Goal: Check status: Check status

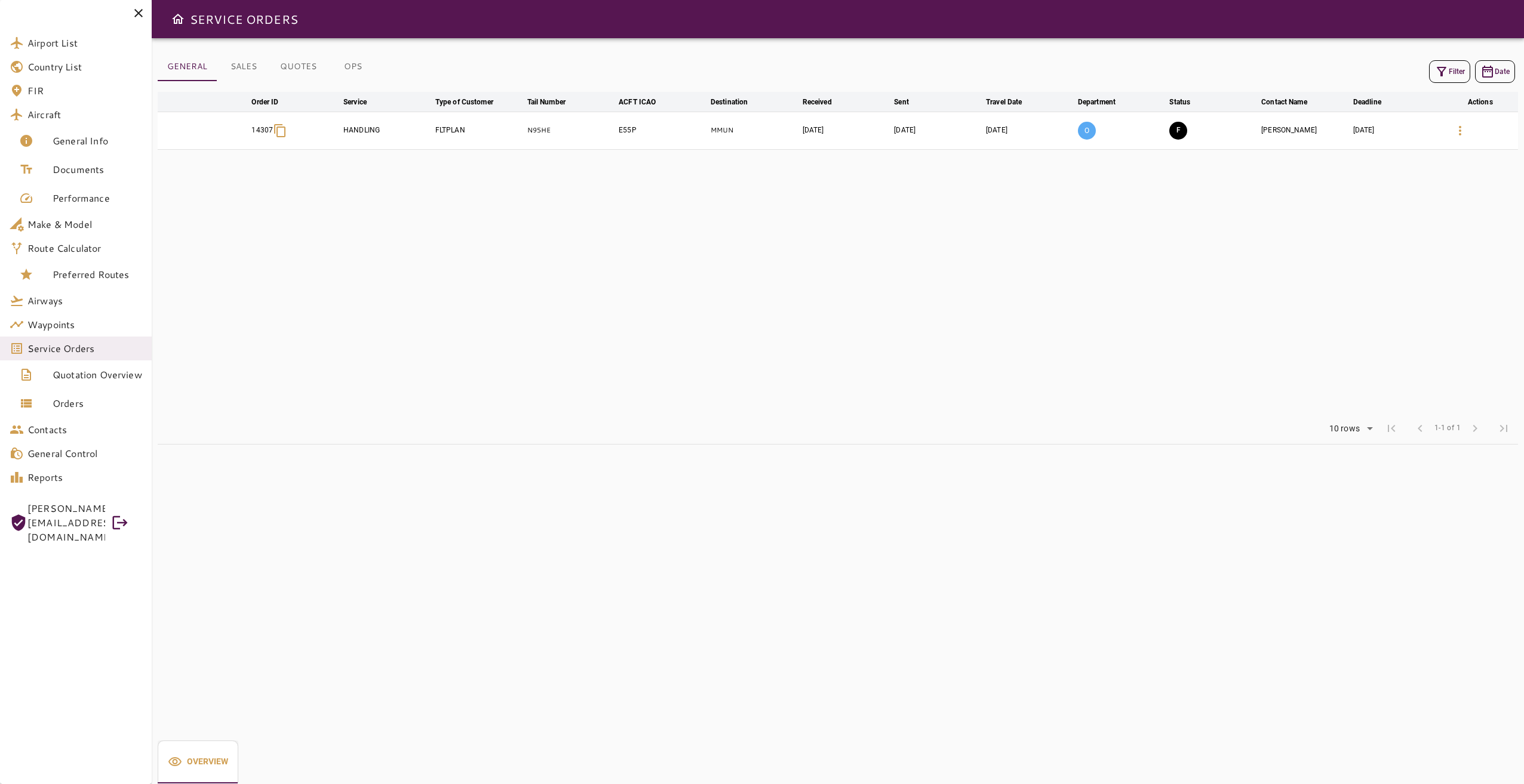
click at [1455, 73] on button "Filter" at bounding box center [1450, 71] width 41 height 23
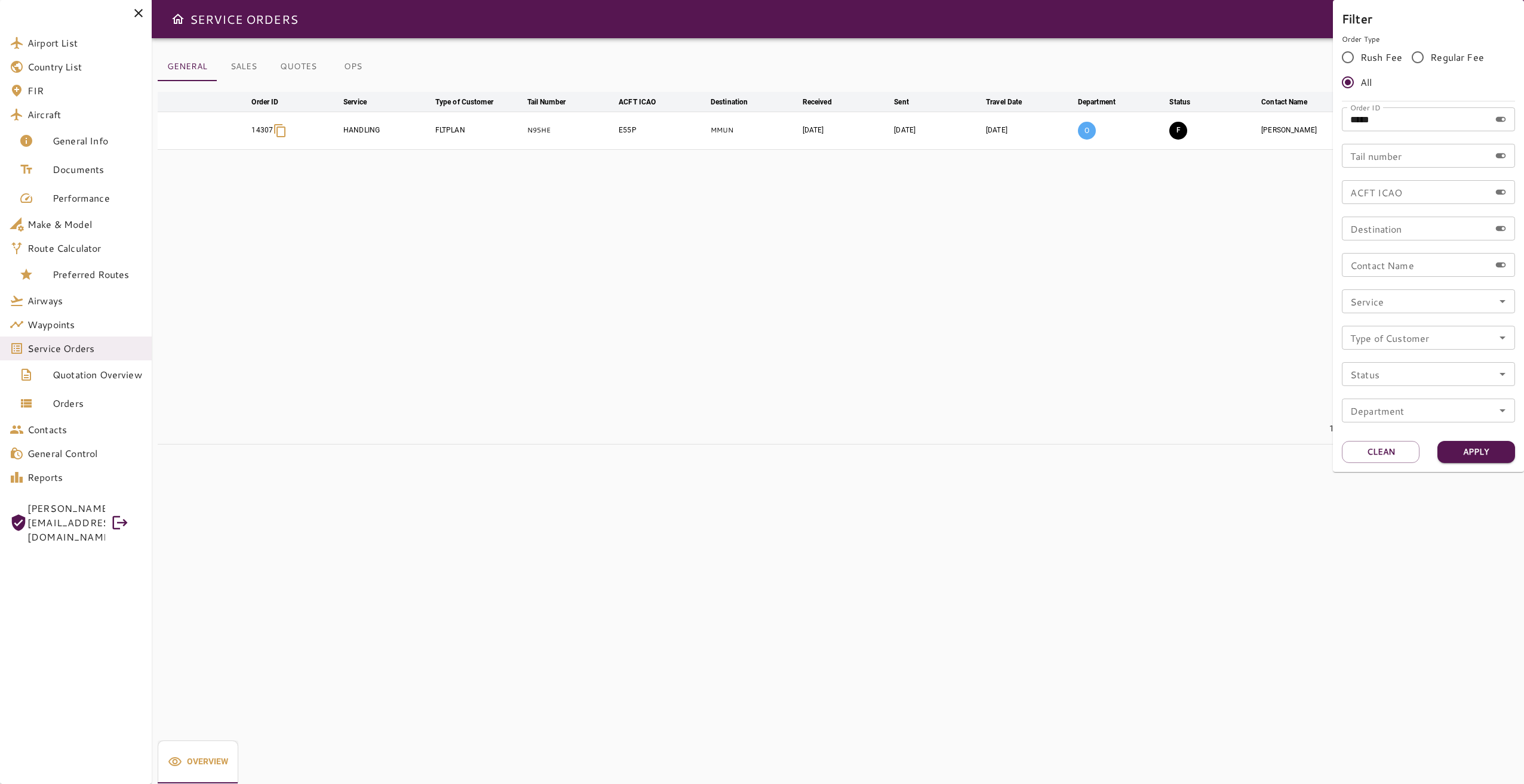
click at [1386, 128] on input "*****" at bounding box center [1415, 119] width 148 height 24
type input "*****"
click at [1486, 446] on button "Apply" at bounding box center [1475, 452] width 77 height 22
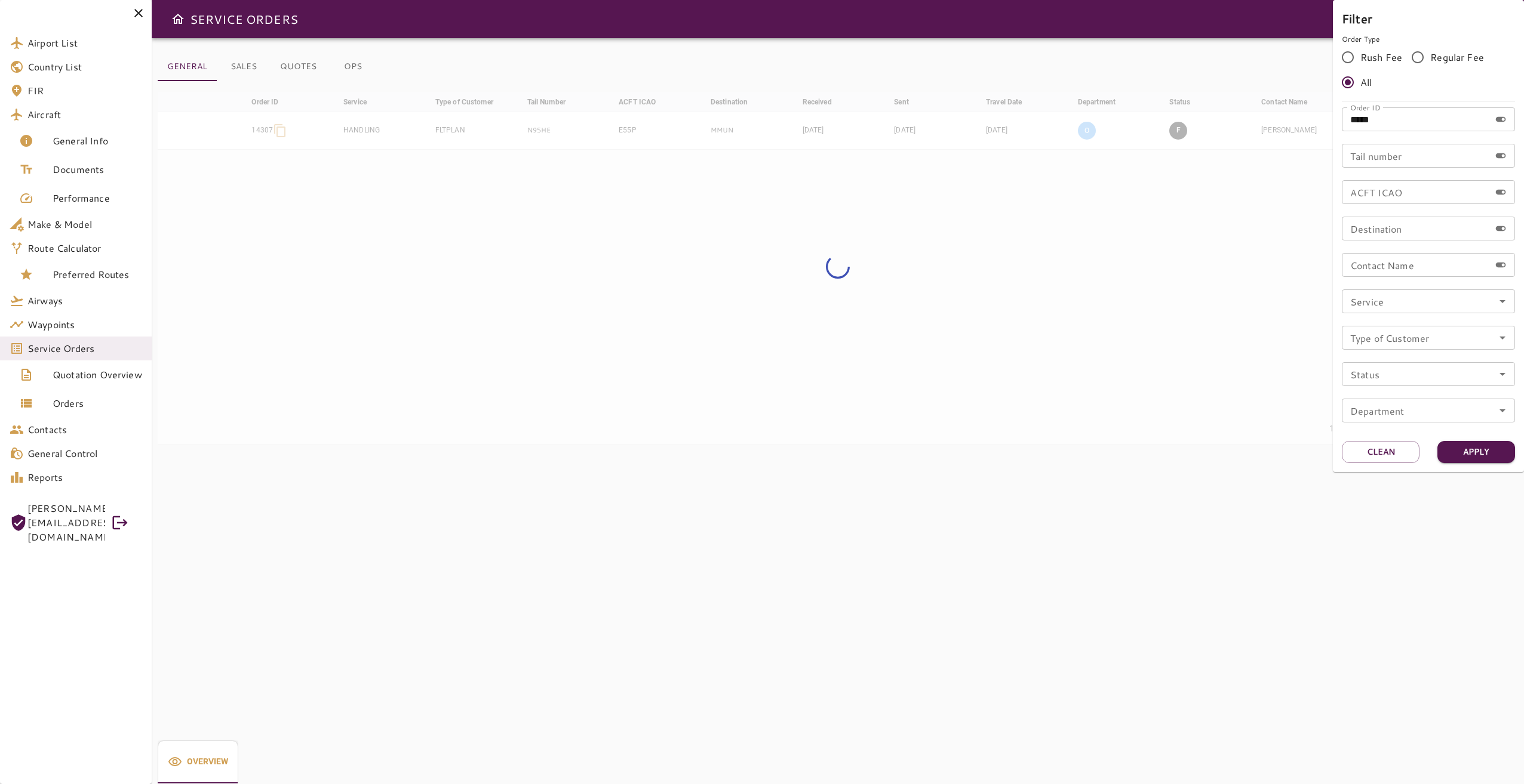
click at [834, 329] on div at bounding box center [762, 392] width 1524 height 784
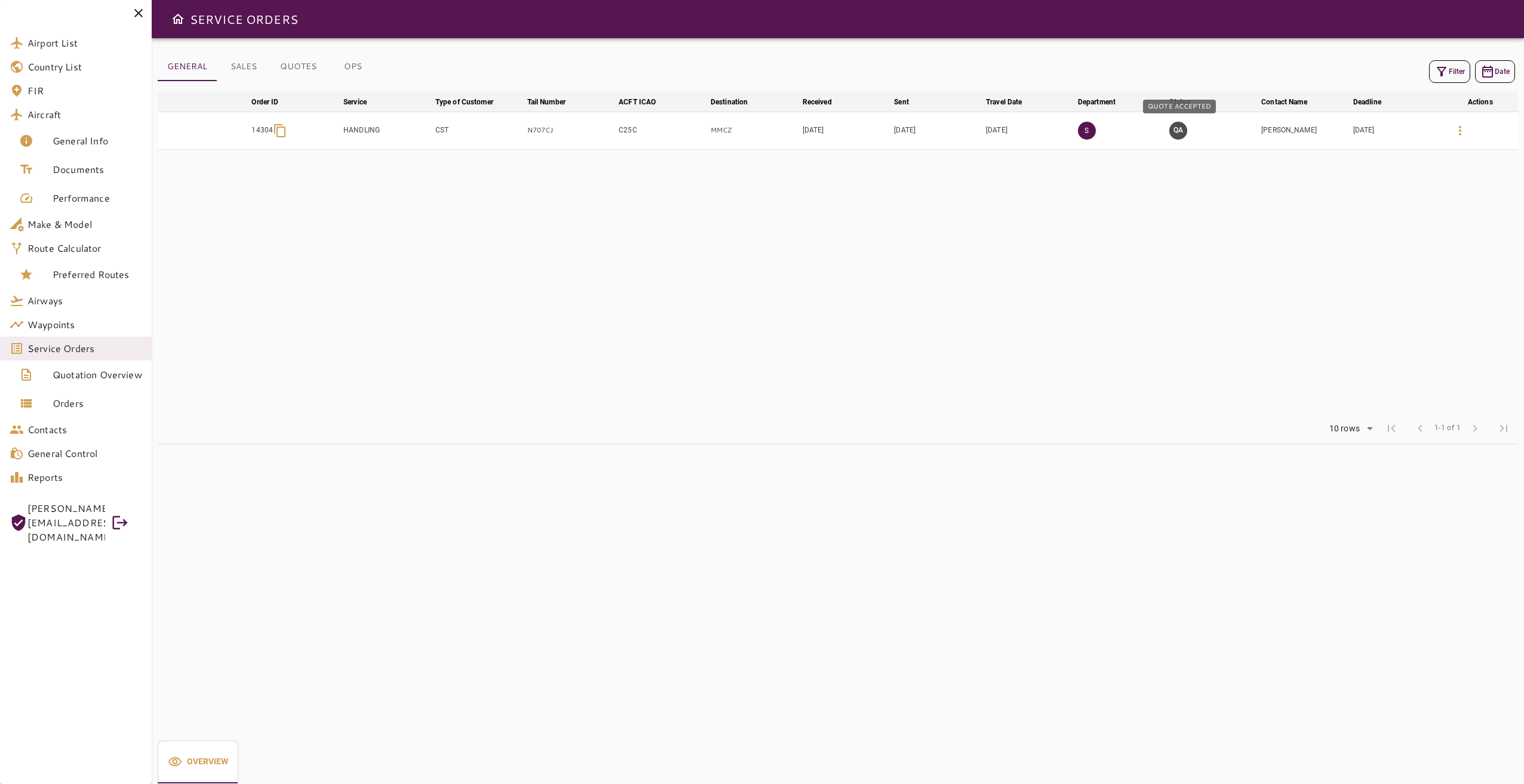
click at [1181, 133] on button "QA" at bounding box center [1178, 131] width 18 height 18
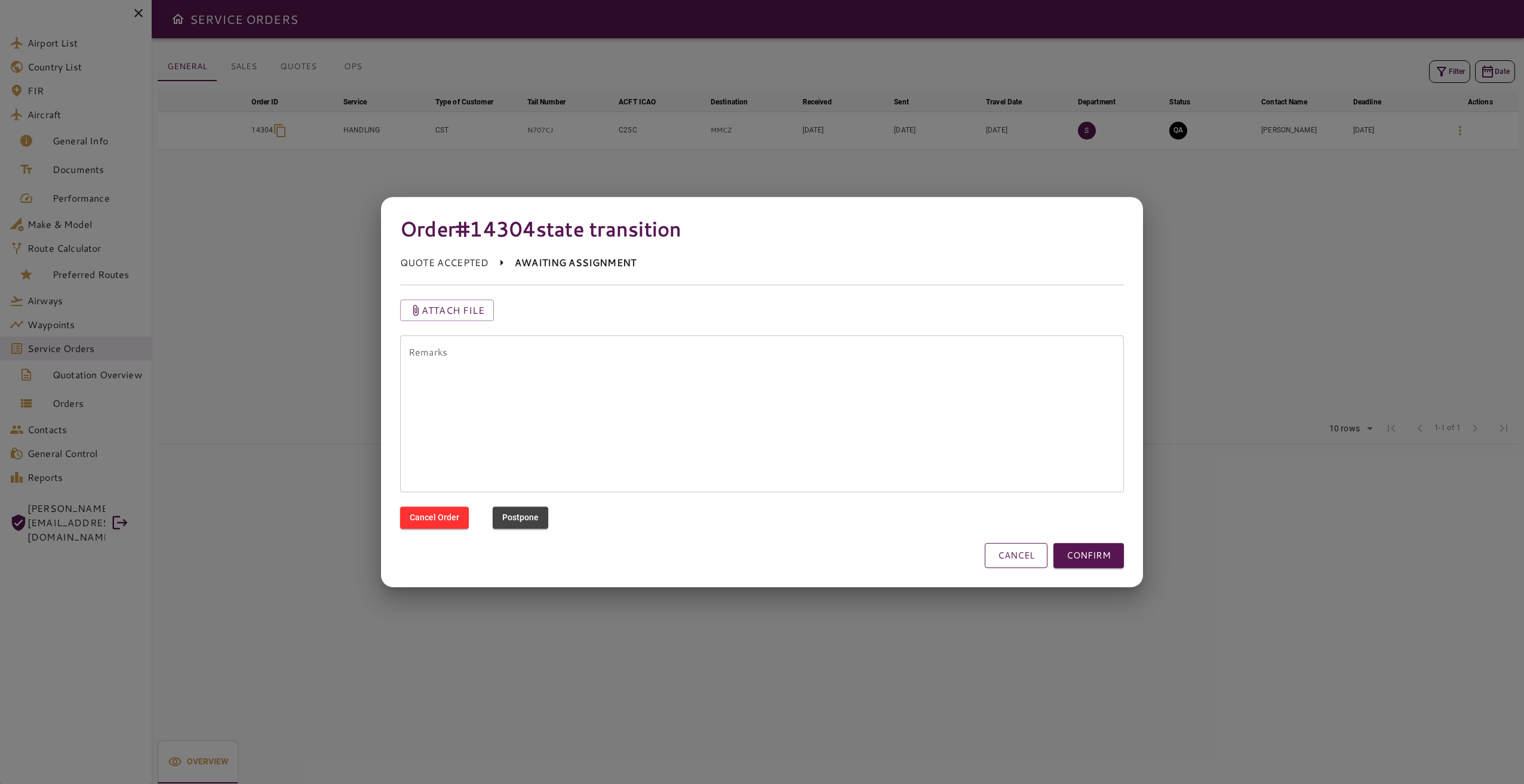
click at [1027, 555] on button "CANCEL" at bounding box center [1016, 555] width 63 height 25
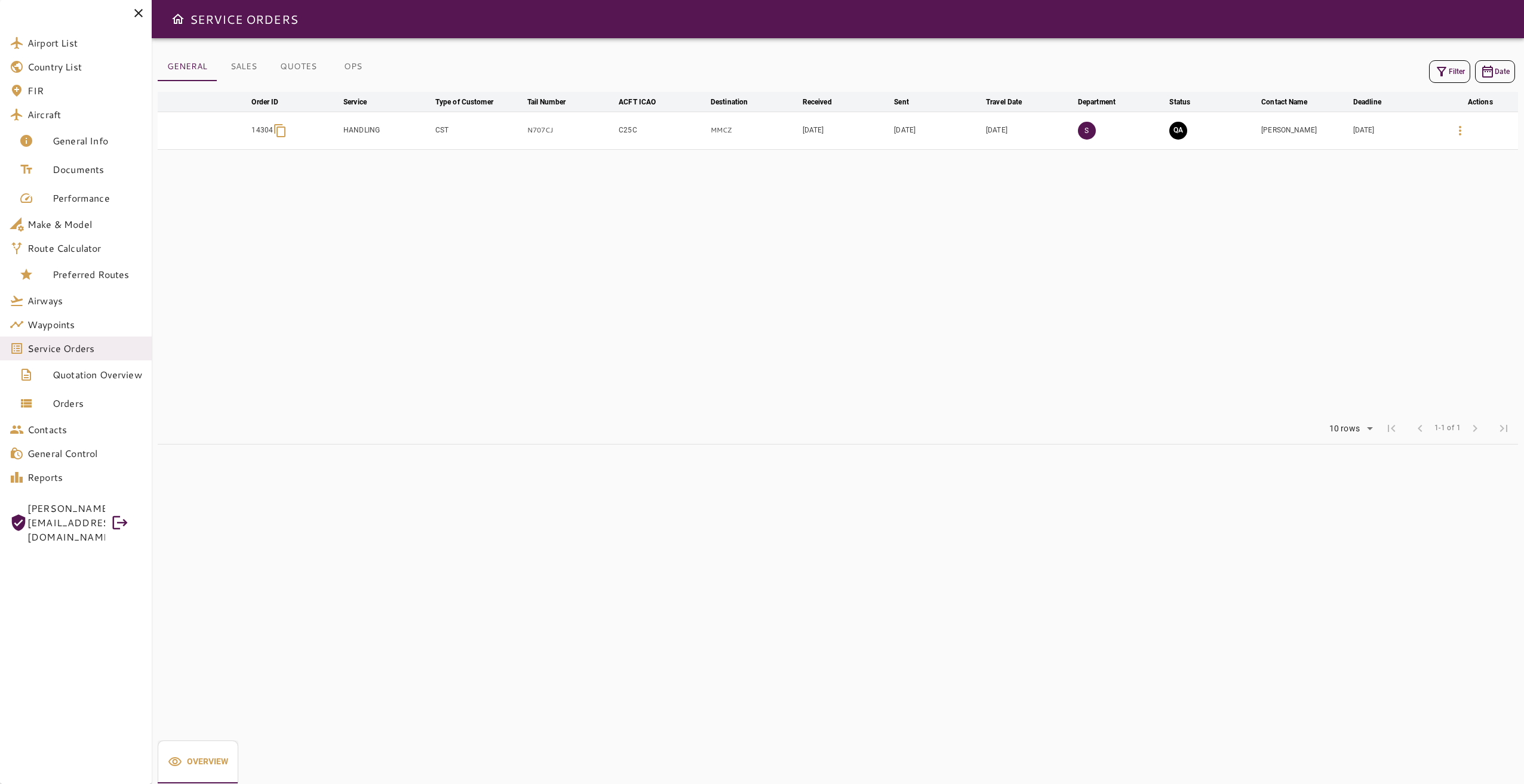
click at [361, 69] on button "OPS" at bounding box center [352, 66] width 54 height 29
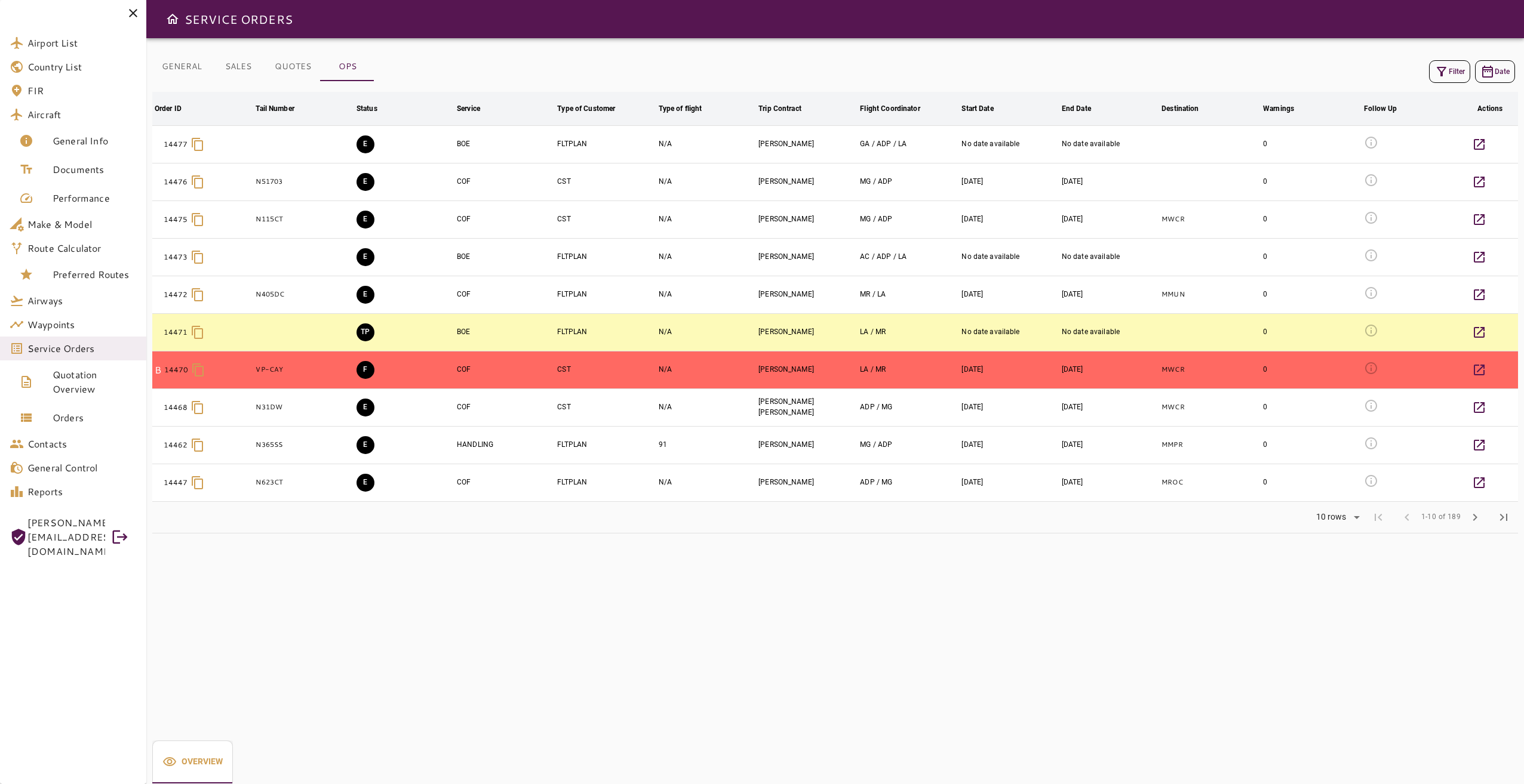
click at [179, 63] on button "GENERAL" at bounding box center [182, 66] width 59 height 29
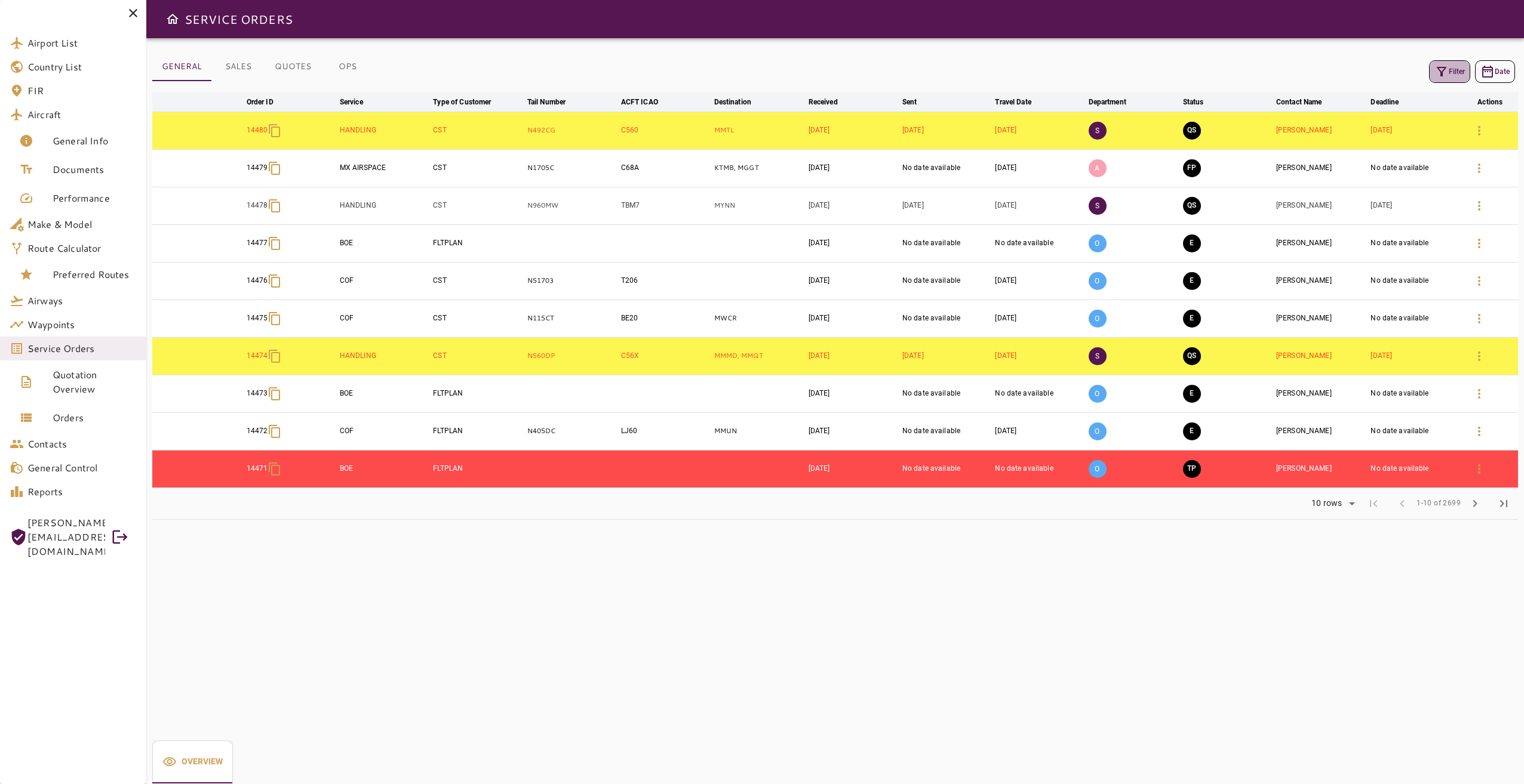
click at [1435, 71] on icon "button" at bounding box center [1441, 71] width 14 height 14
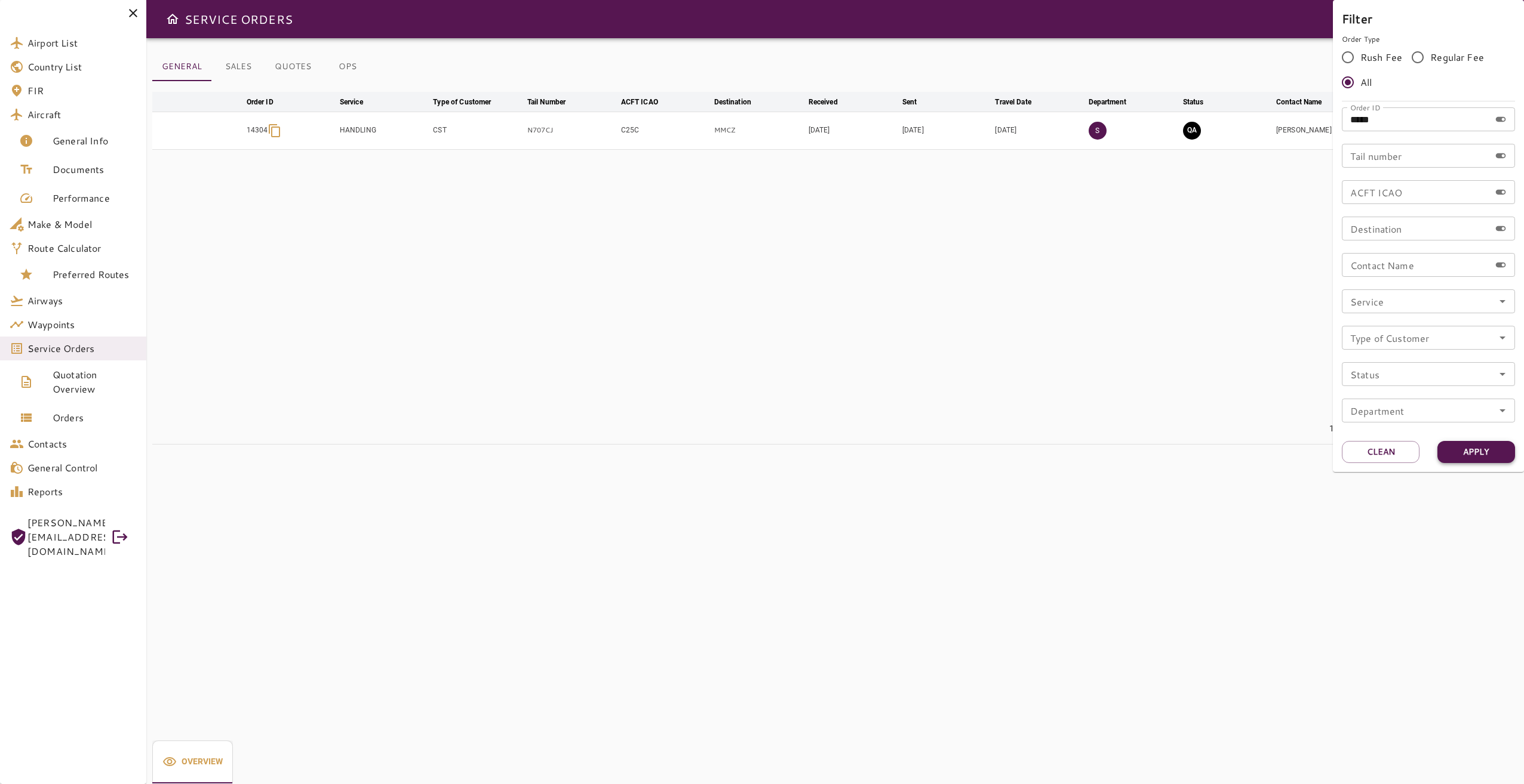
click at [1490, 459] on button "Apply" at bounding box center [1475, 452] width 77 height 22
click at [1208, 337] on div at bounding box center [762, 392] width 1524 height 784
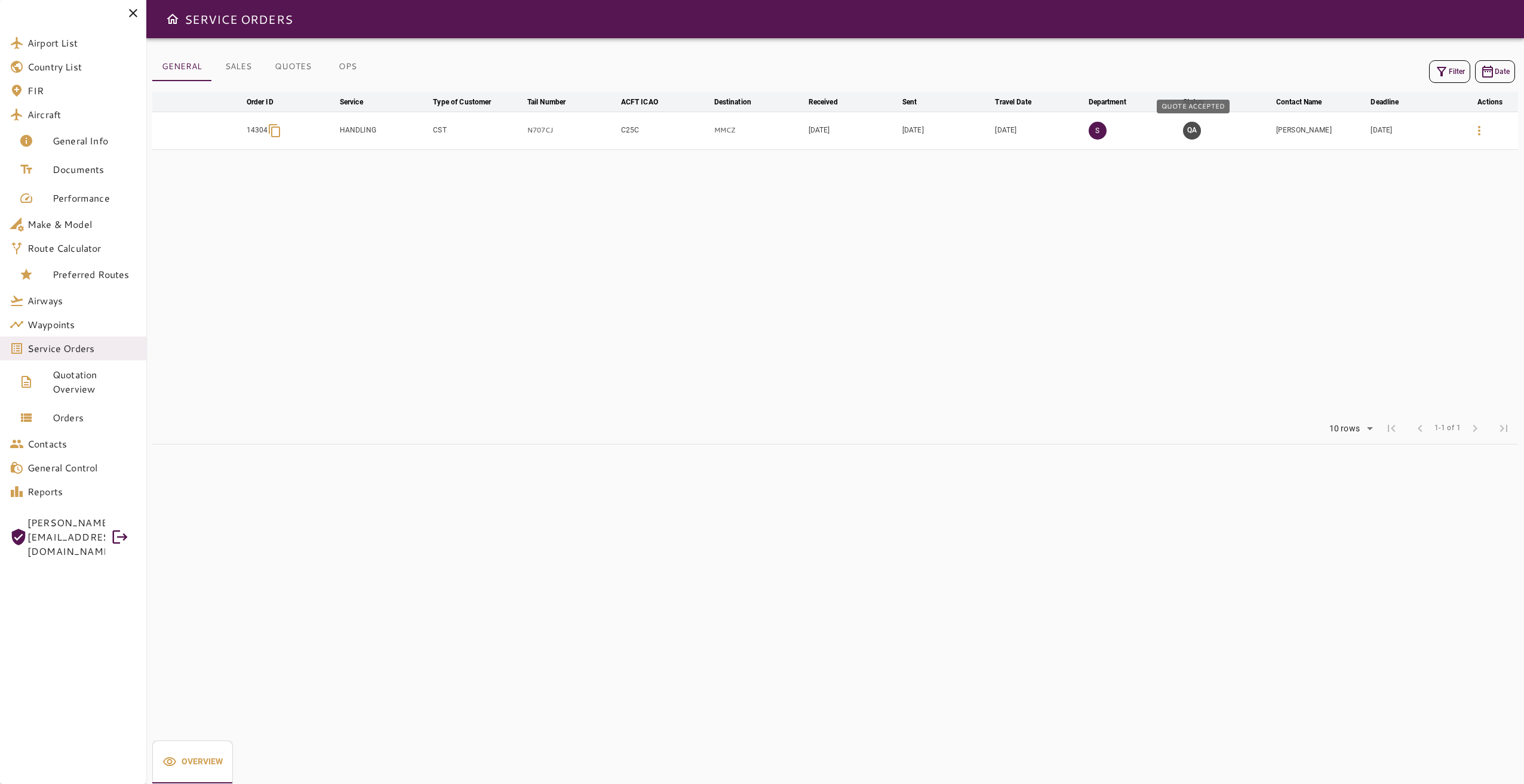
click at [1194, 132] on button "QA" at bounding box center [1192, 131] width 18 height 18
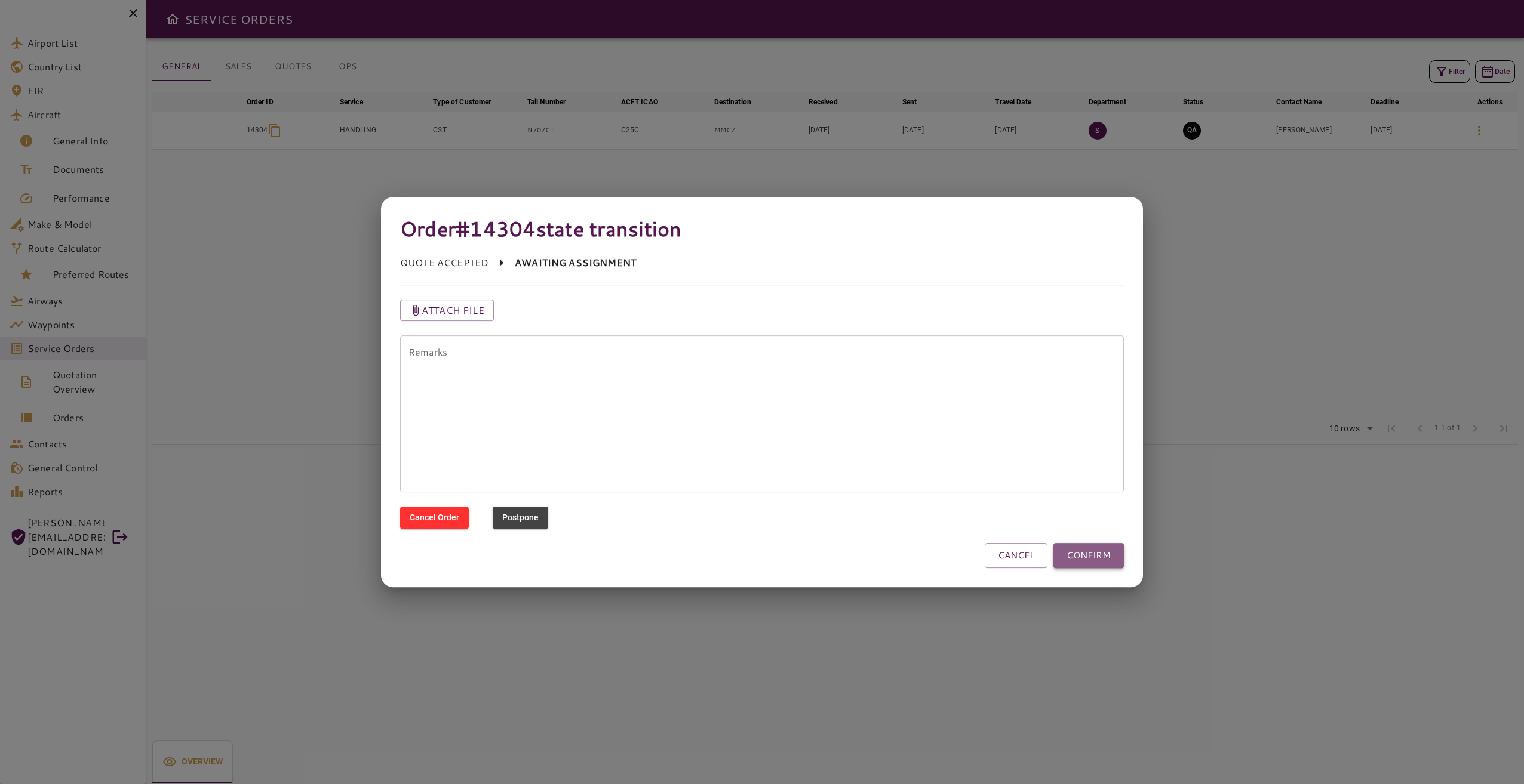
click at [1090, 558] on button "CONFIRM" at bounding box center [1088, 555] width 71 height 25
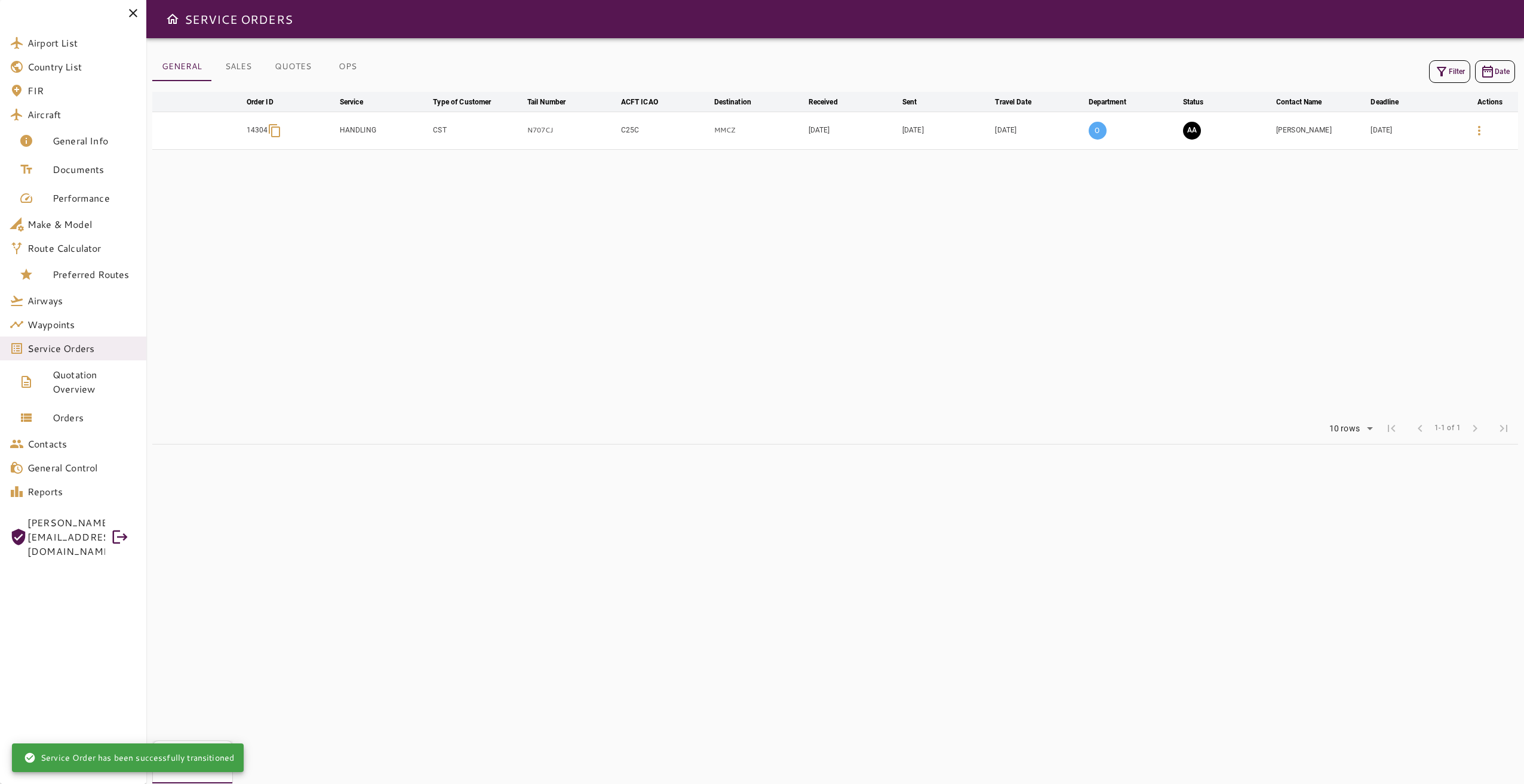
click at [356, 65] on button "OPS" at bounding box center [347, 66] width 54 height 29
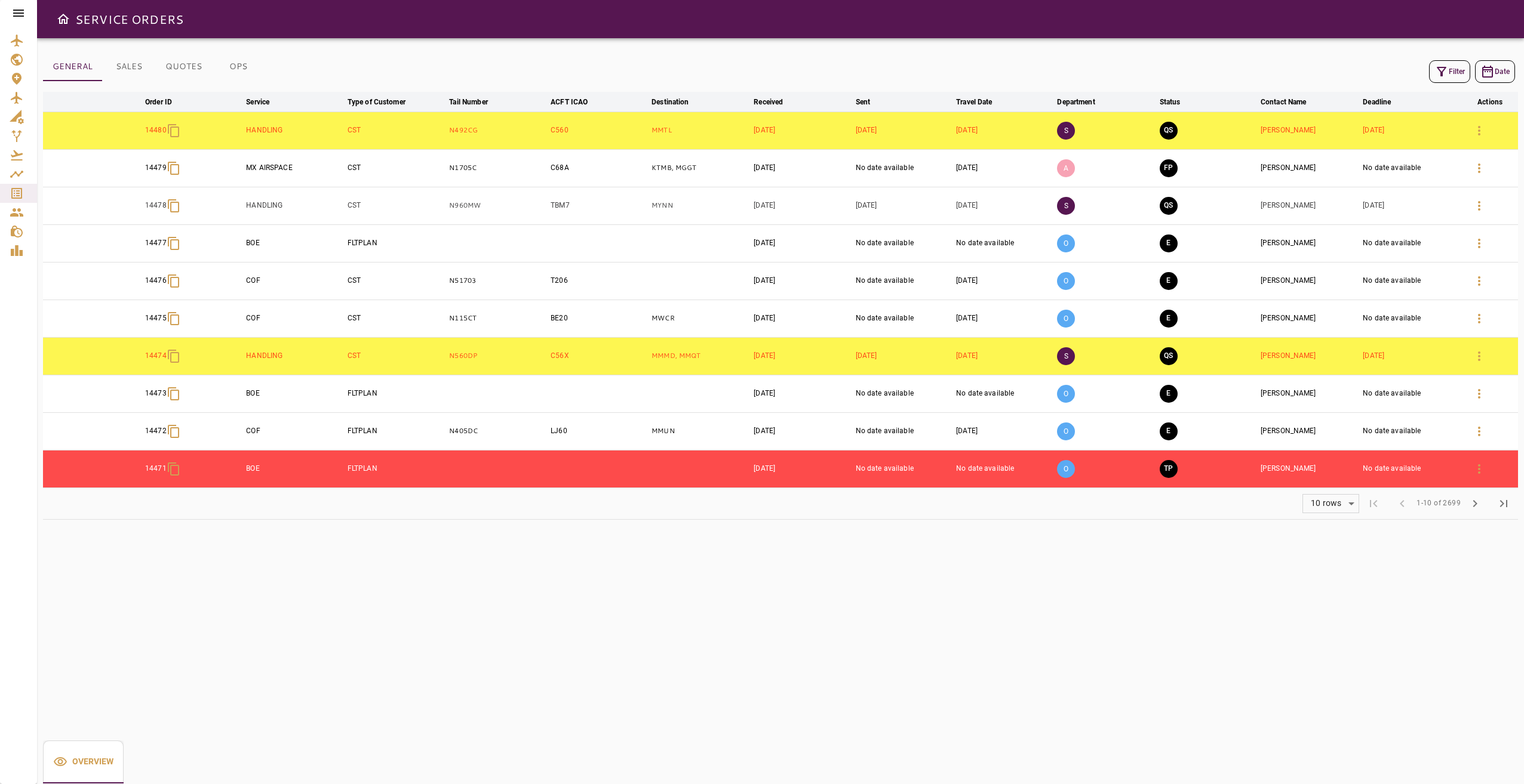
click at [18, 10] on icon at bounding box center [18, 13] width 11 height 7
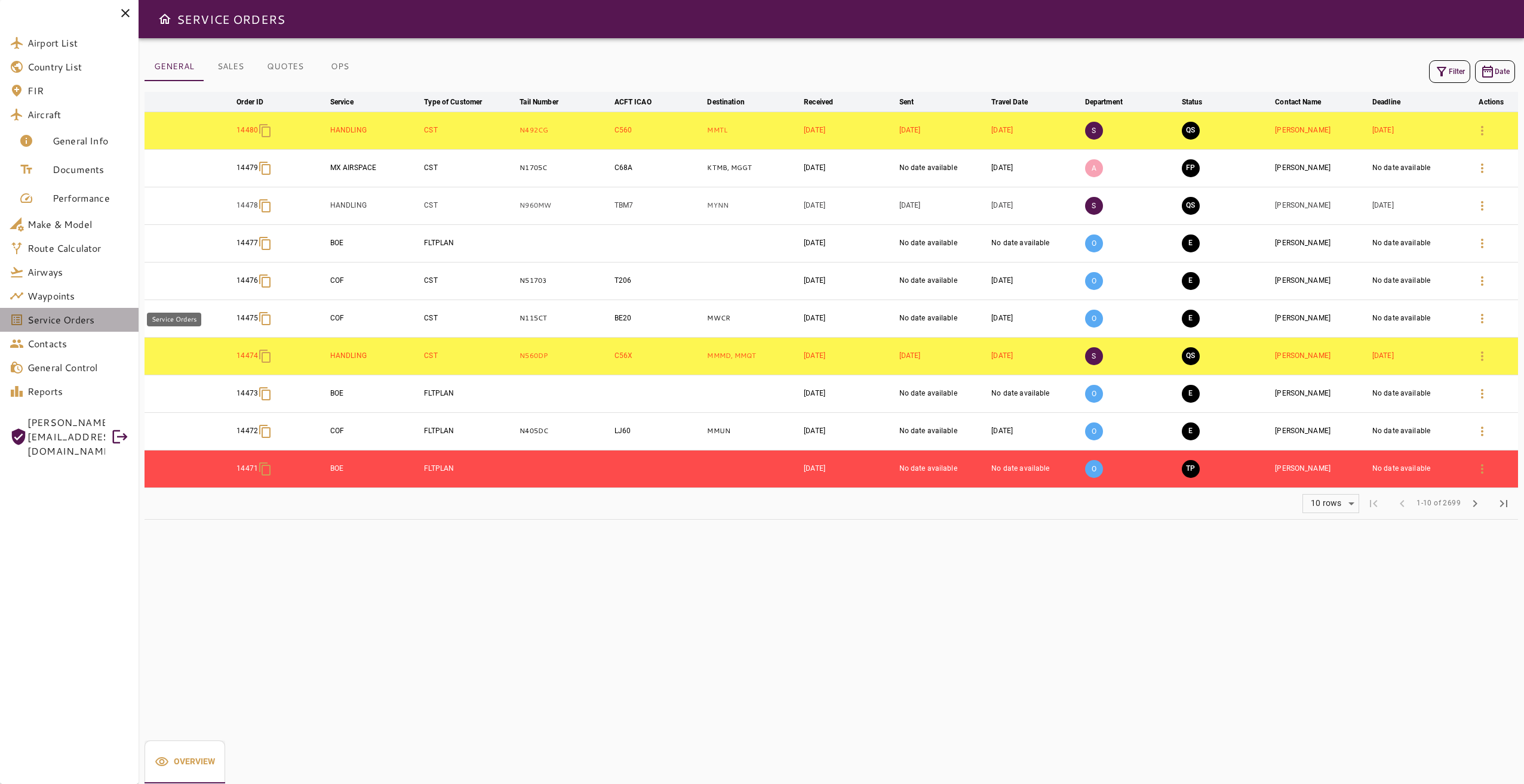
click at [104, 314] on span "Service Orders" at bounding box center [78, 319] width 102 height 14
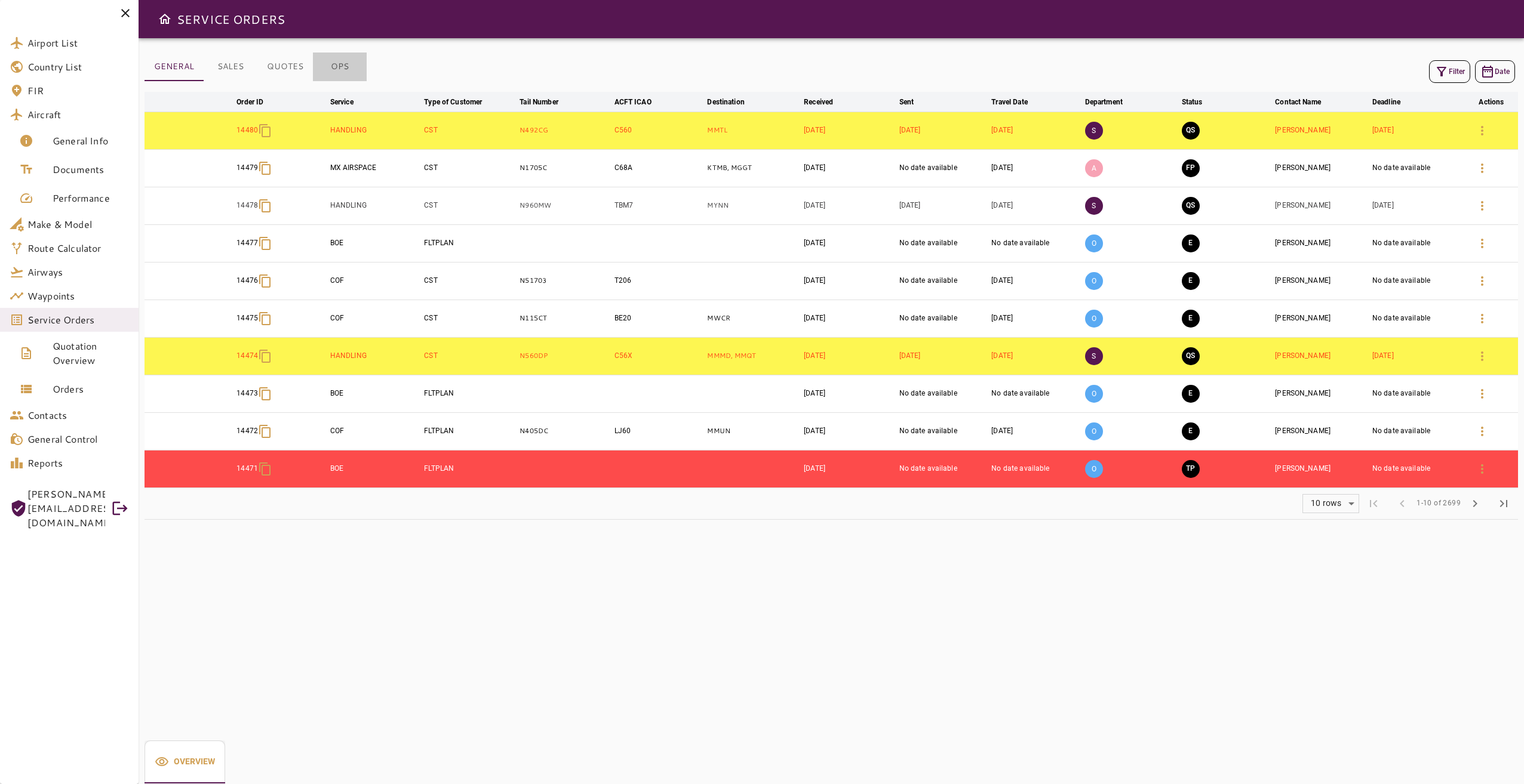
click at [342, 67] on button "OPS" at bounding box center [339, 66] width 54 height 29
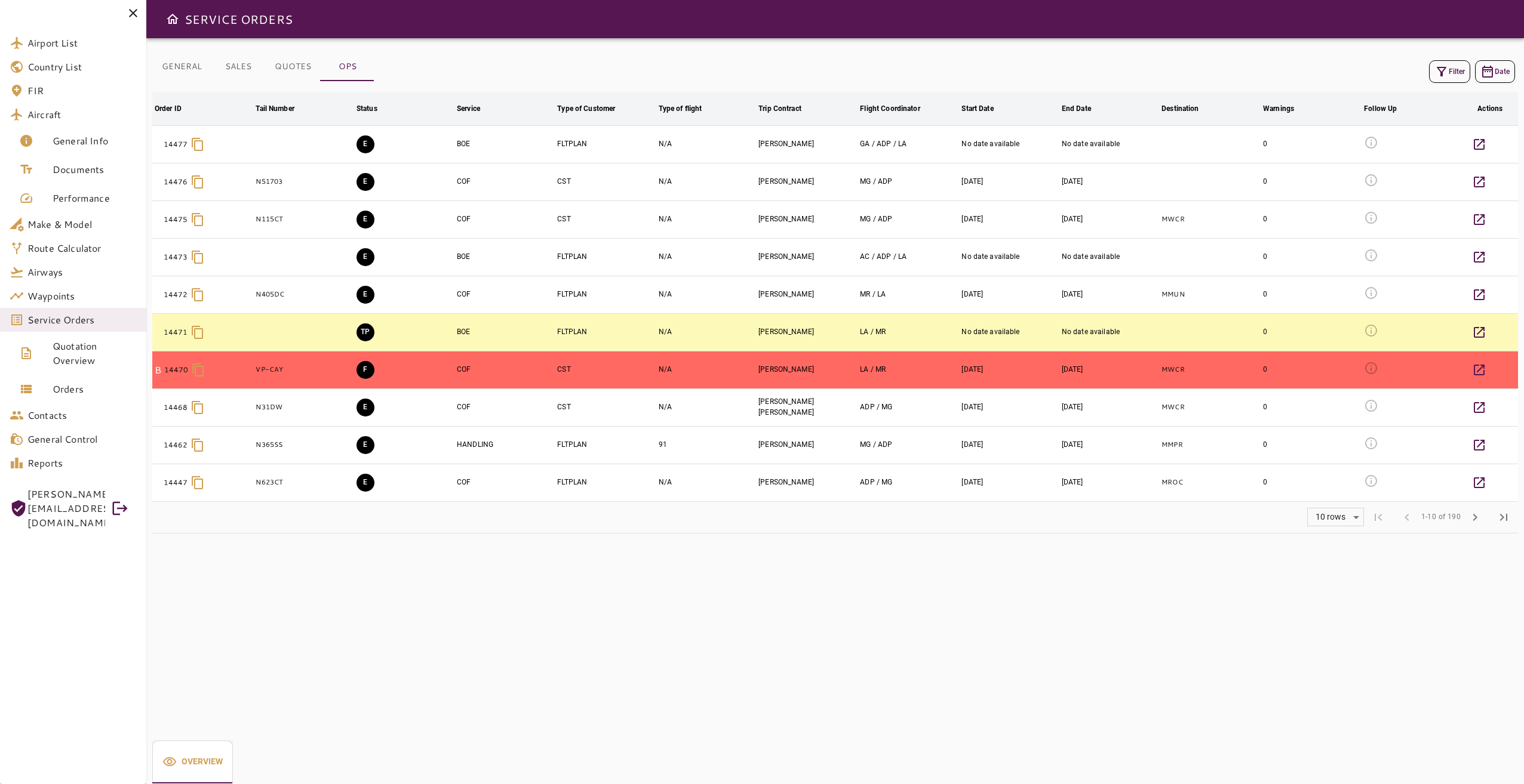
click at [1445, 79] on button "Filter" at bounding box center [1450, 71] width 41 height 23
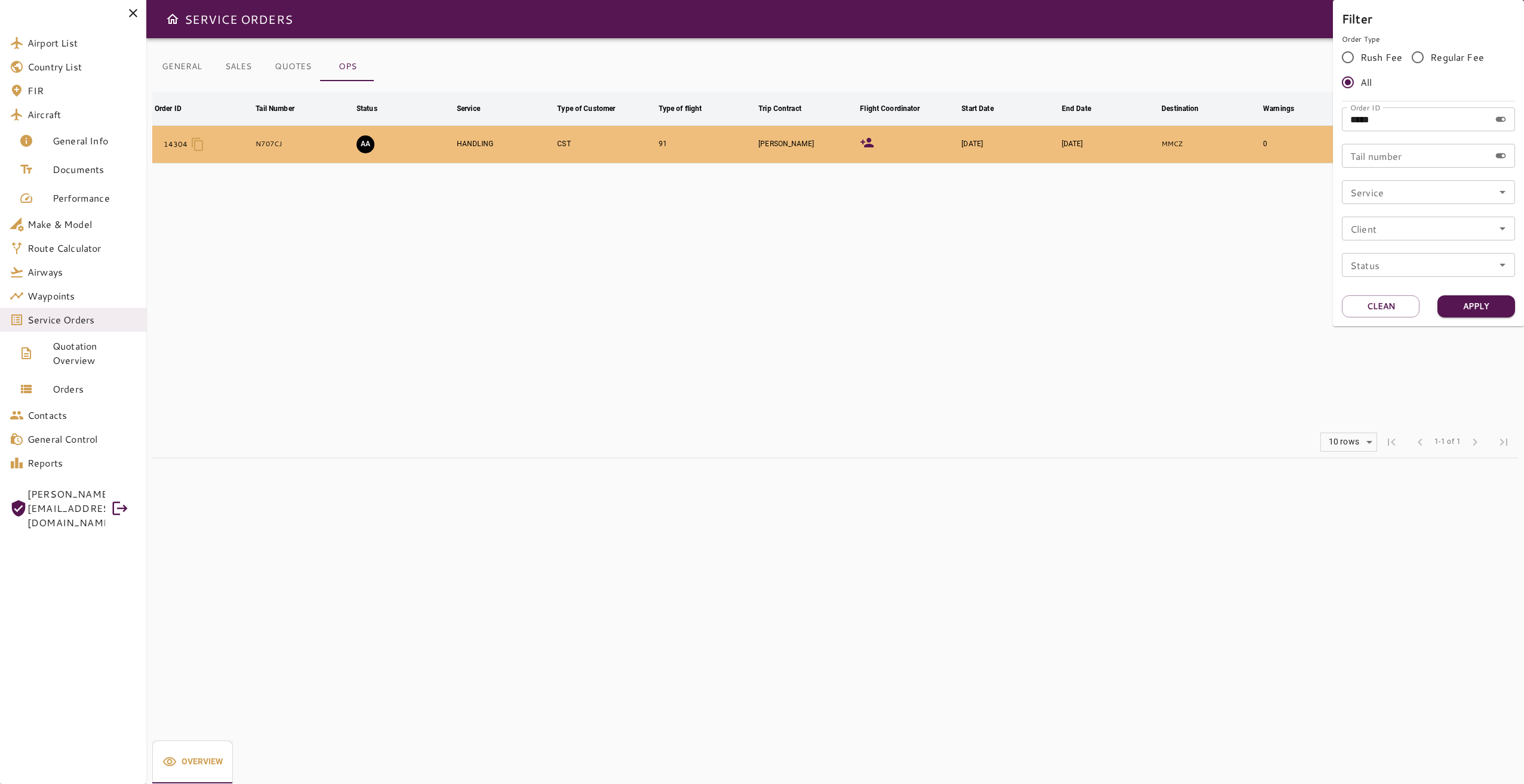
click at [1062, 237] on div at bounding box center [762, 392] width 1524 height 784
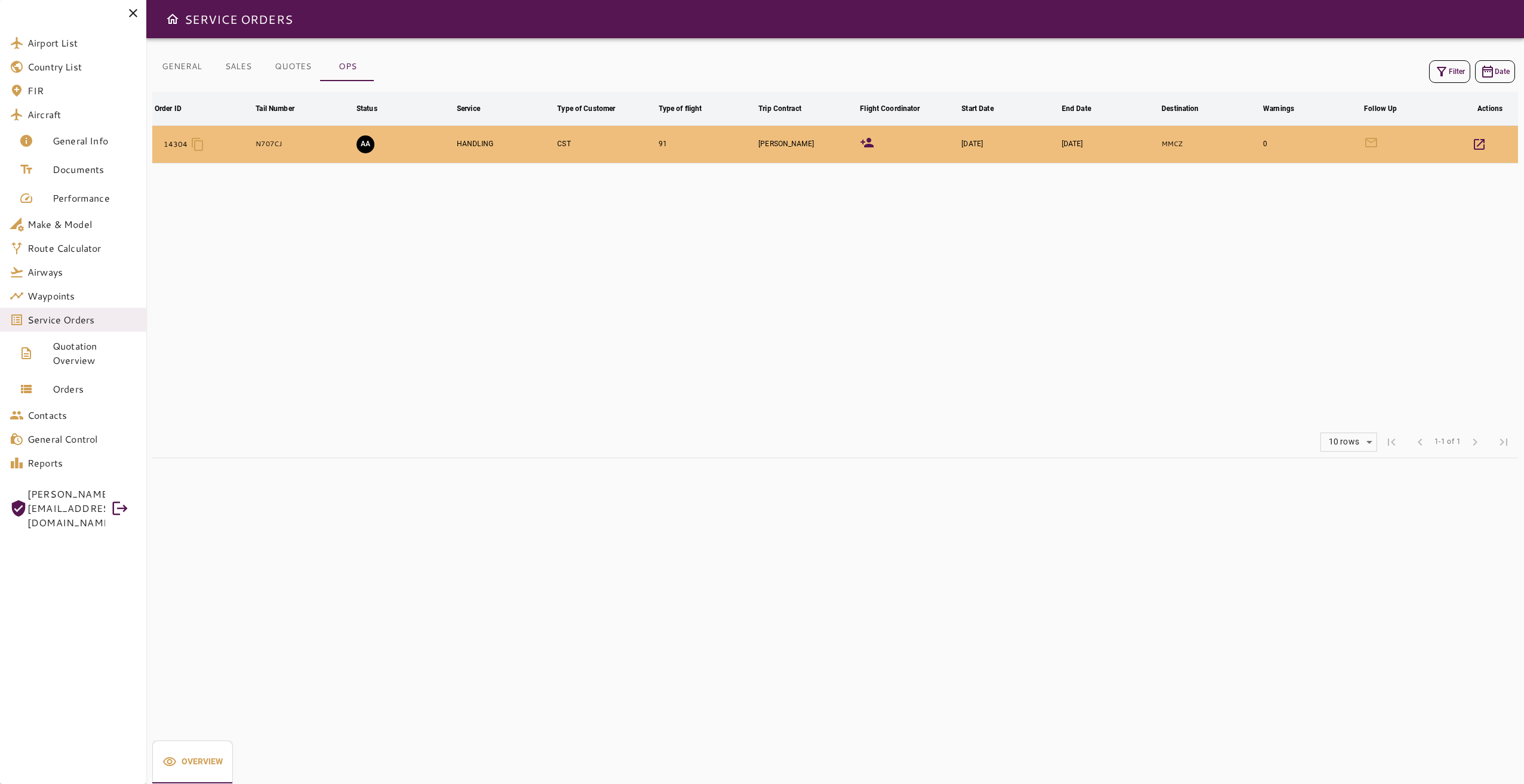
click at [866, 145] on icon at bounding box center [867, 142] width 13 height 10
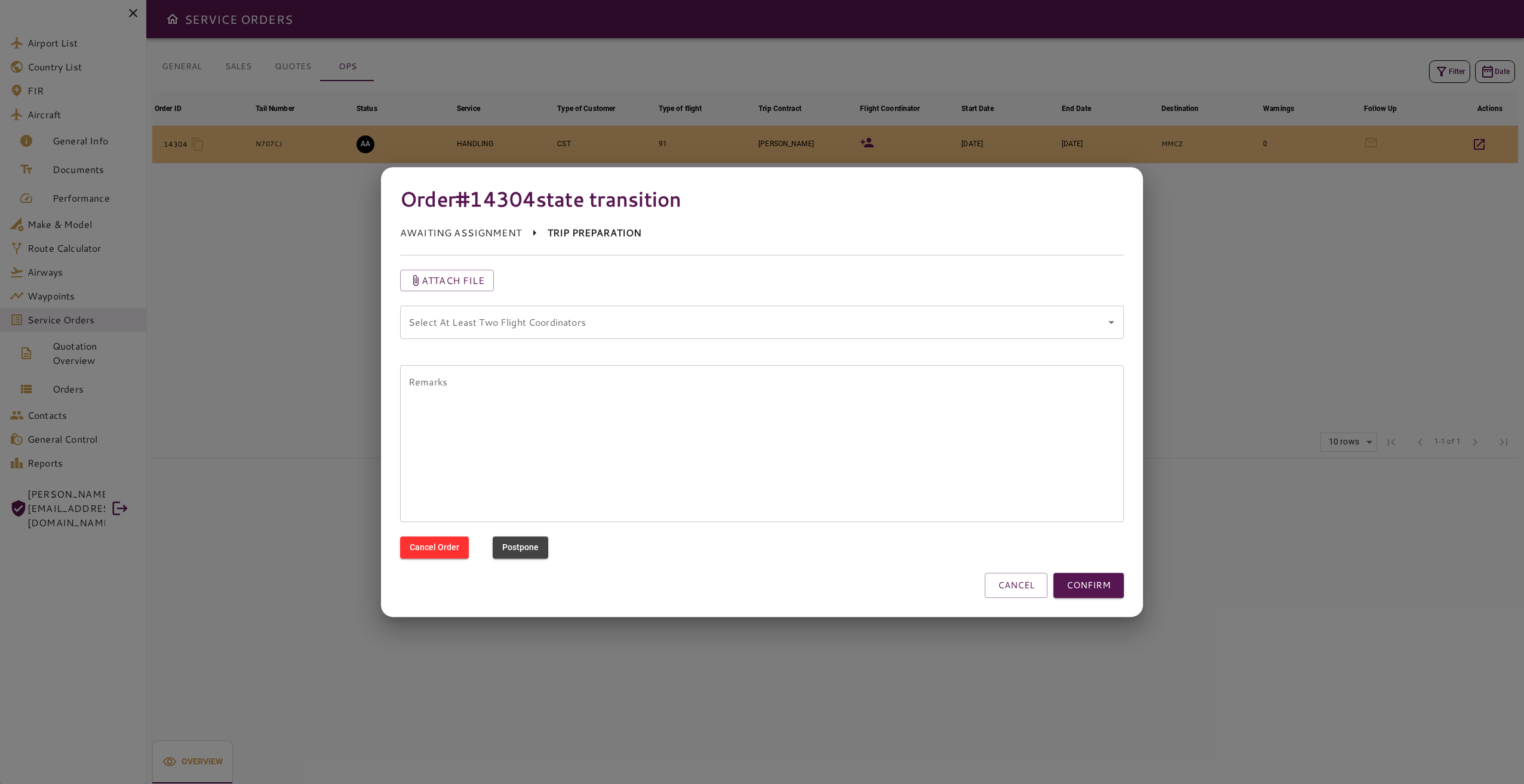
click at [760, 318] on coordinators "Select At Least Two Flight Coordinators" at bounding box center [753, 322] width 695 height 23
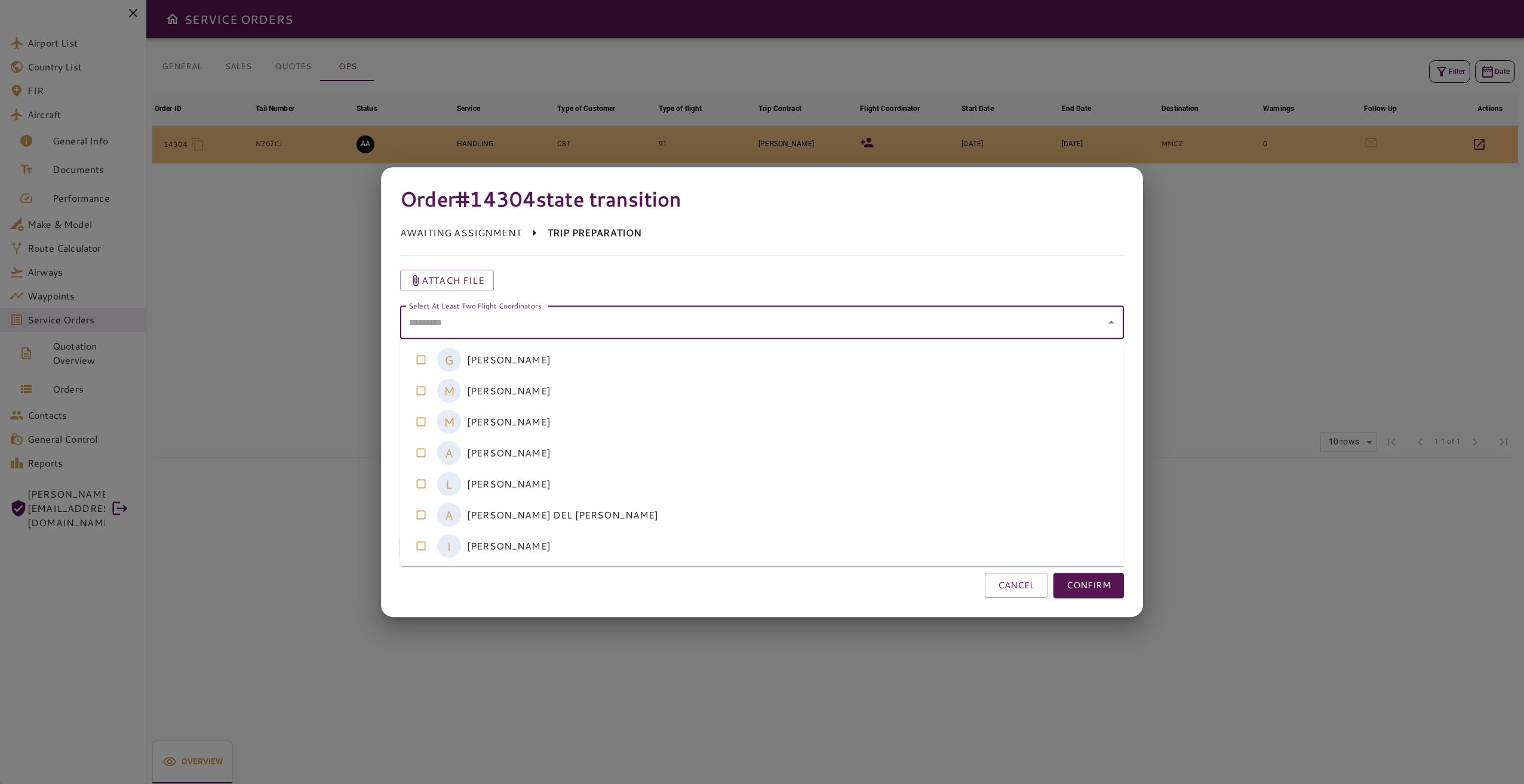
click at [521, 481] on coordinators-option-4 "L LAURA ALONSO" at bounding box center [762, 484] width 724 height 31
drag, startPoint x: 517, startPoint y: 522, endPoint x: 847, endPoint y: 541, distance: 330.5
click at [520, 520] on coordinators-option-5 "A ADRIANA DEL POZO" at bounding box center [762, 515] width 724 height 31
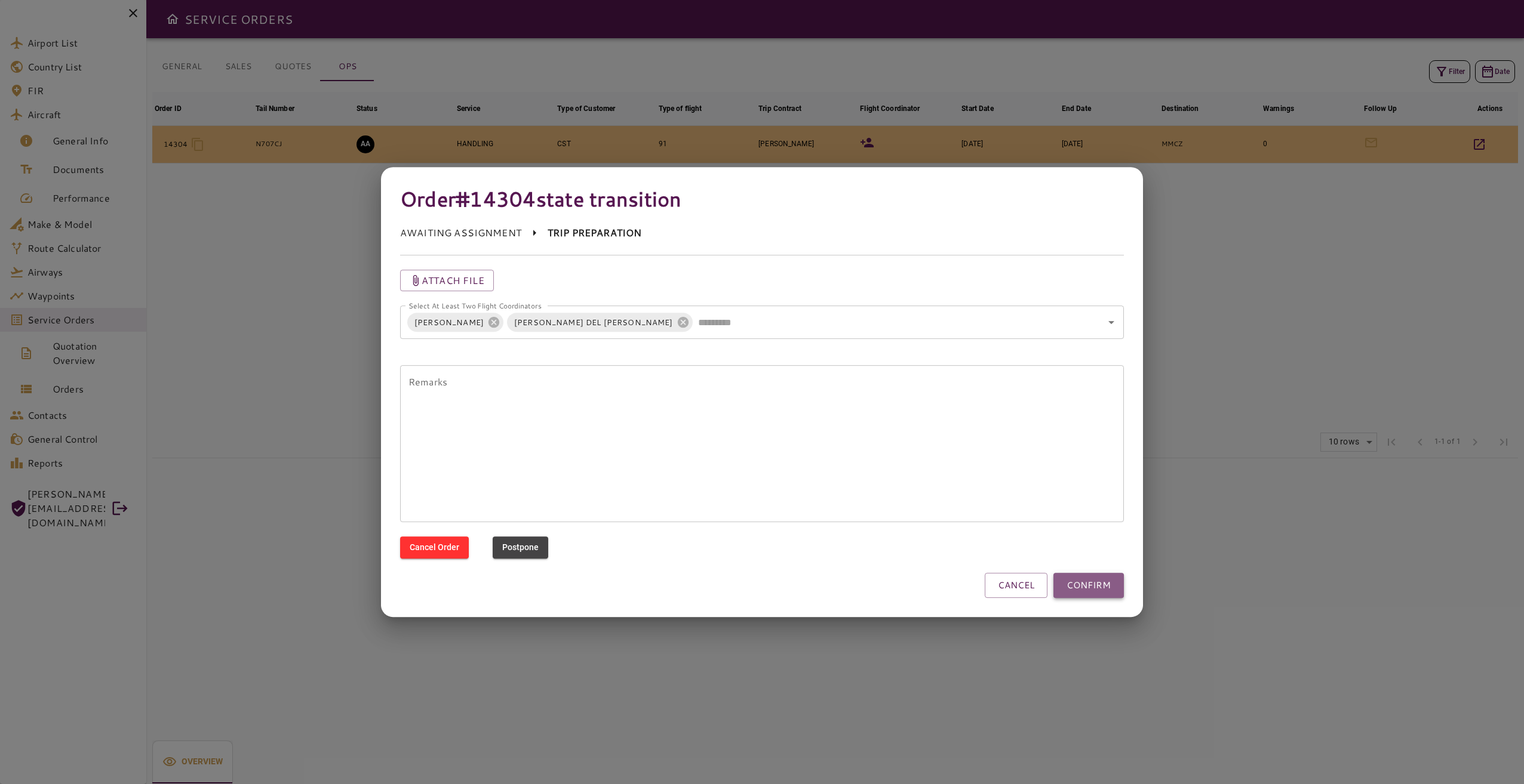
click at [1086, 582] on button "CONFIRM" at bounding box center [1088, 585] width 71 height 25
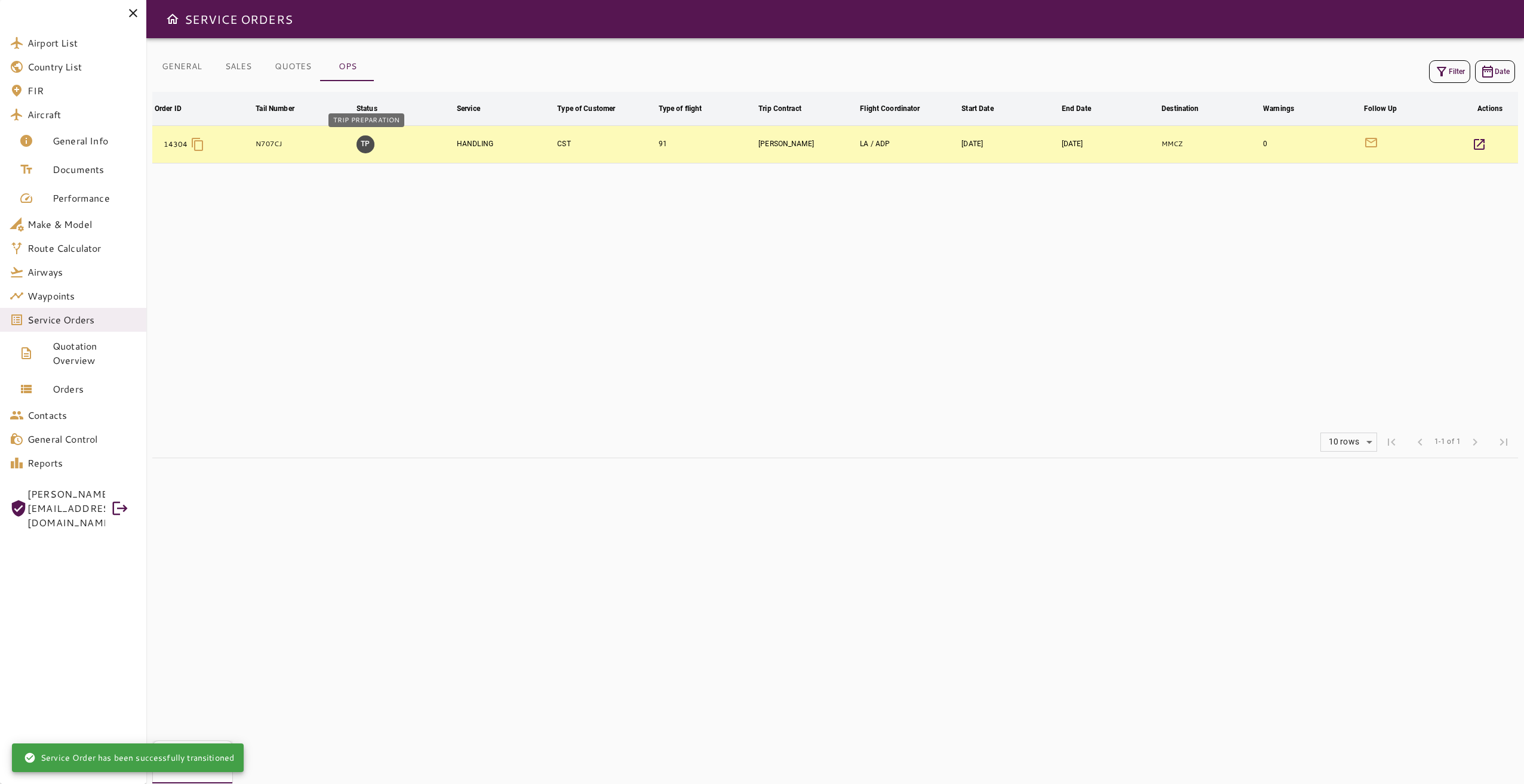
click at [364, 146] on button "TP" at bounding box center [365, 144] width 18 height 18
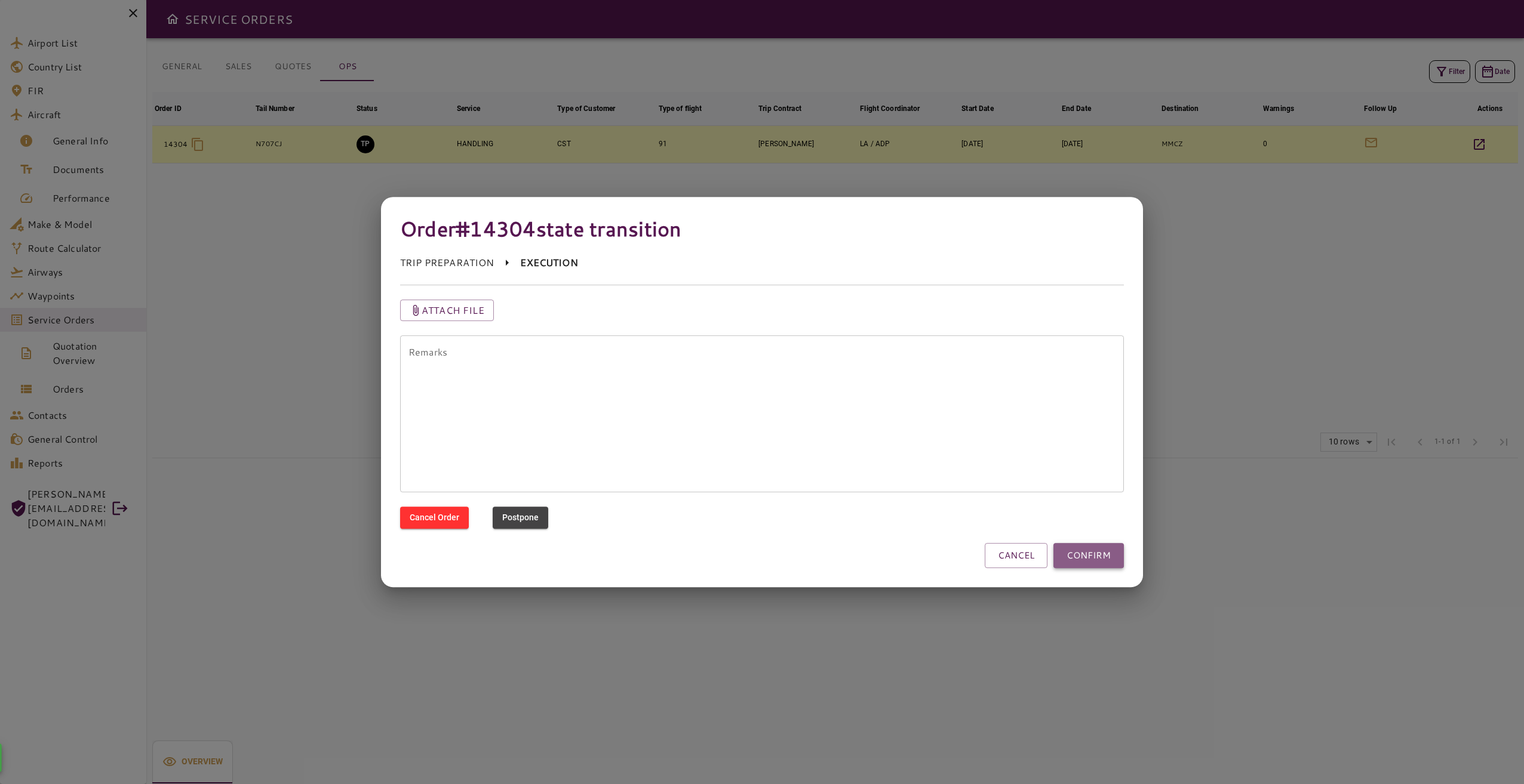
click at [1083, 560] on button "CONFIRM" at bounding box center [1088, 555] width 71 height 25
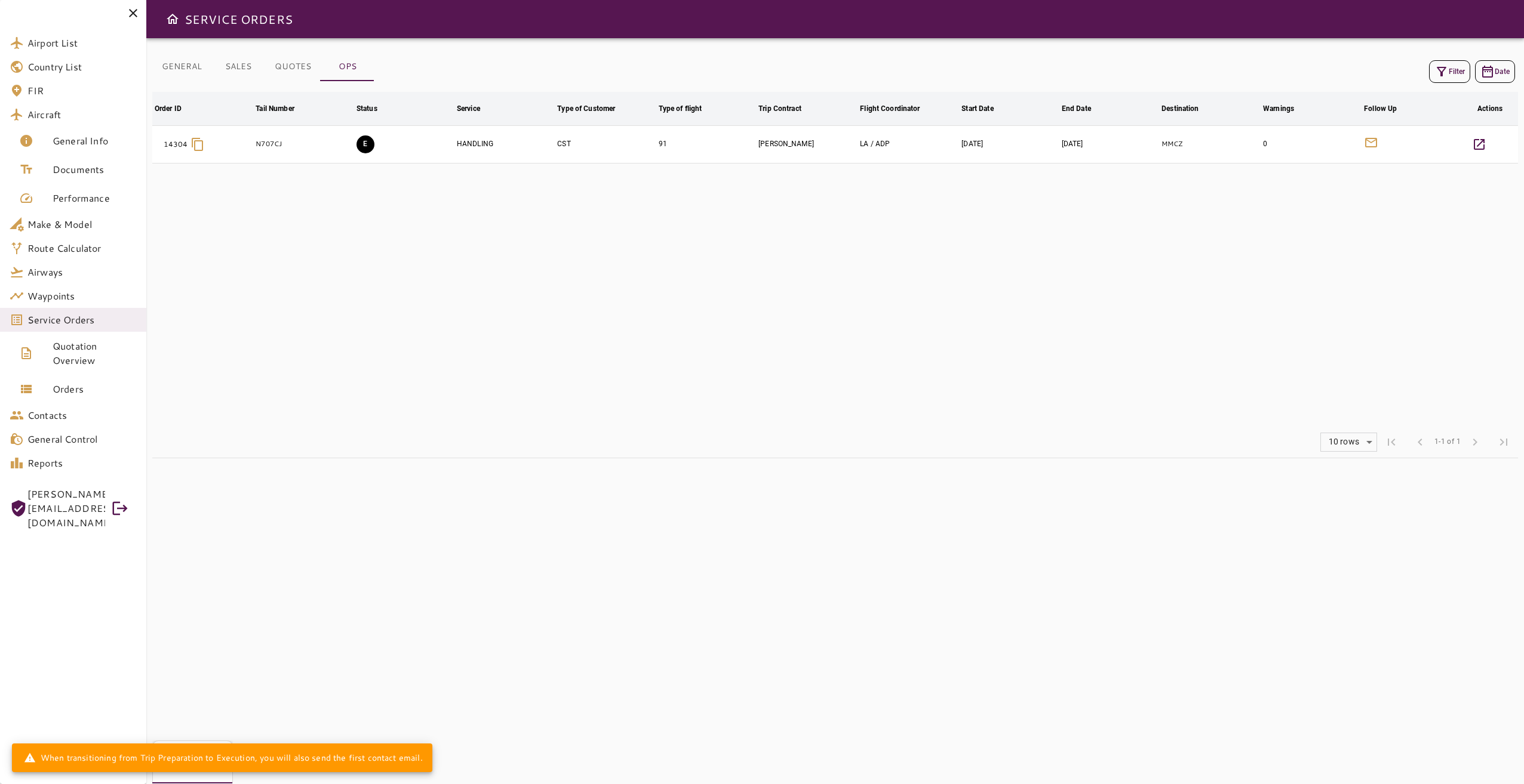
click at [185, 60] on button "GENERAL" at bounding box center [182, 66] width 59 height 29
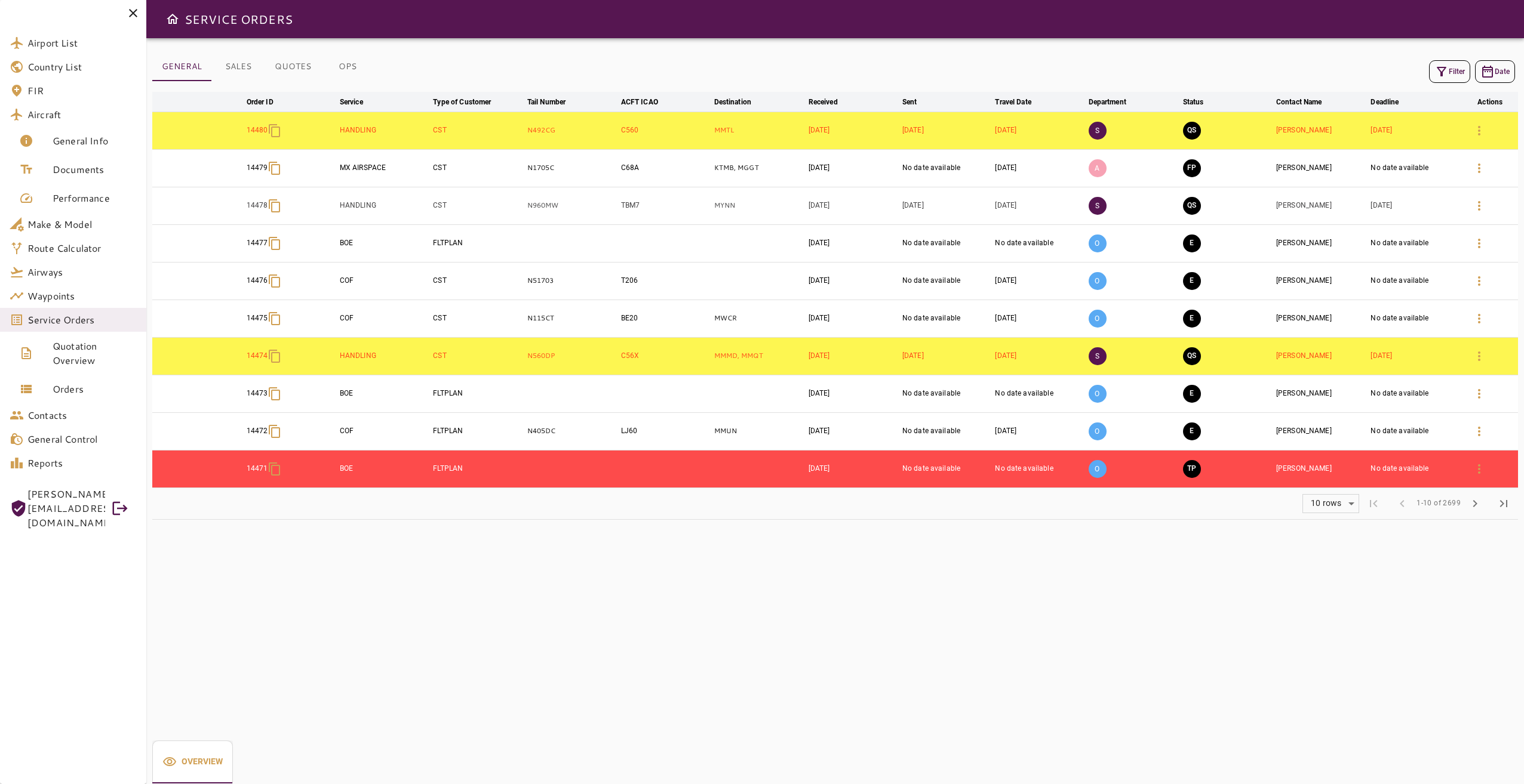
click at [1446, 65] on icon "button" at bounding box center [1441, 71] width 14 height 14
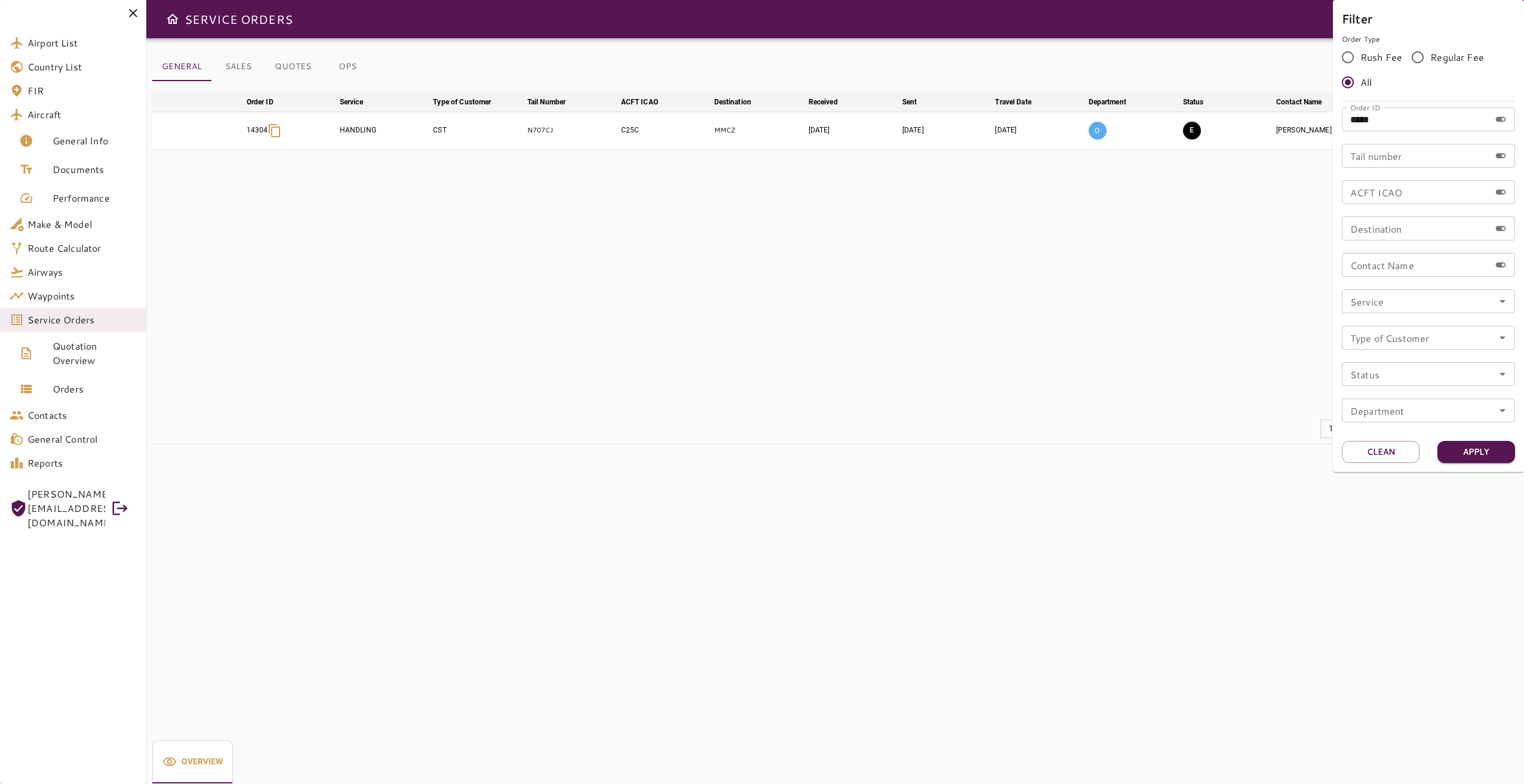
click at [1174, 163] on div at bounding box center [762, 392] width 1524 height 784
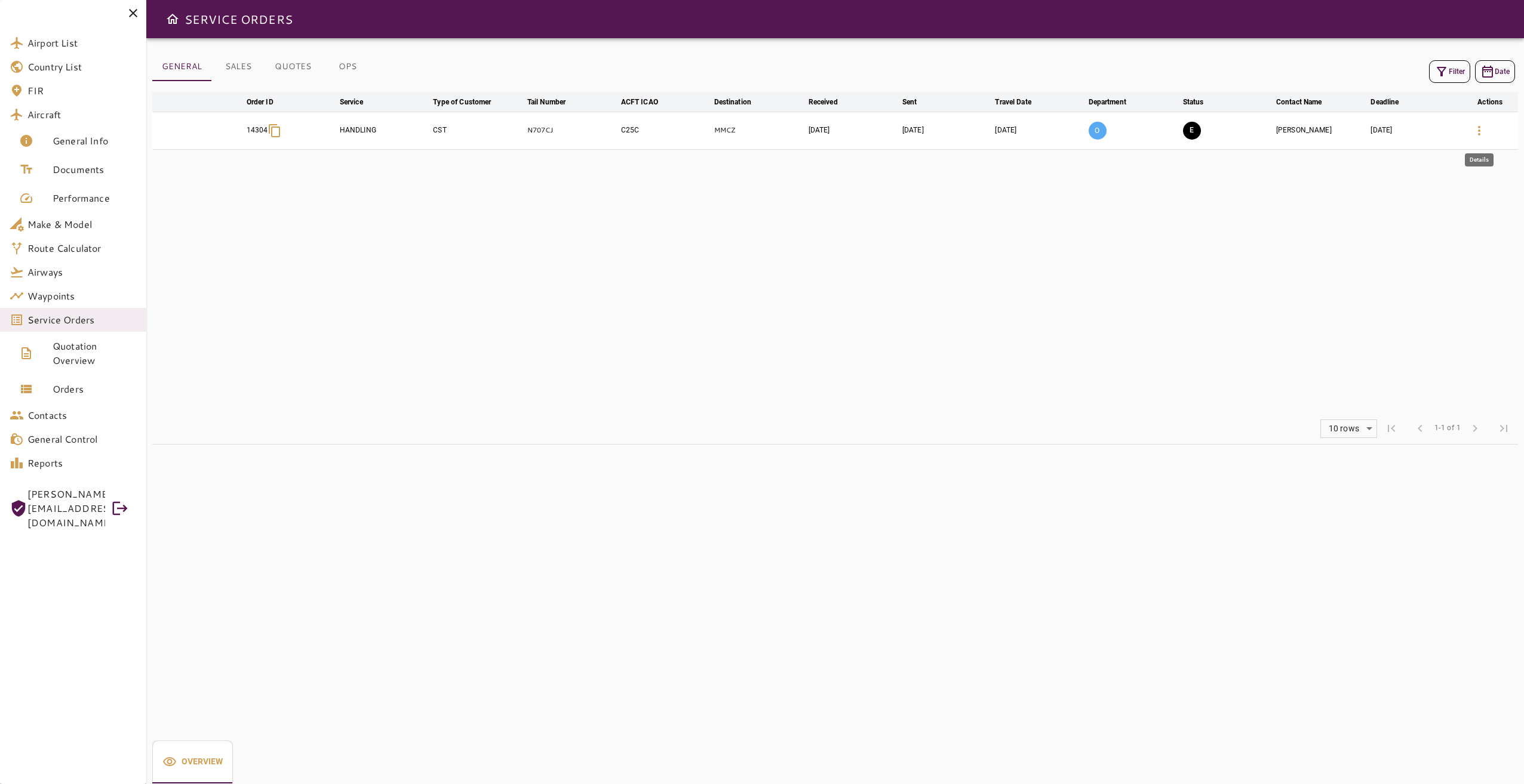
click at [1484, 128] on icon "button" at bounding box center [1478, 130] width 14 height 14
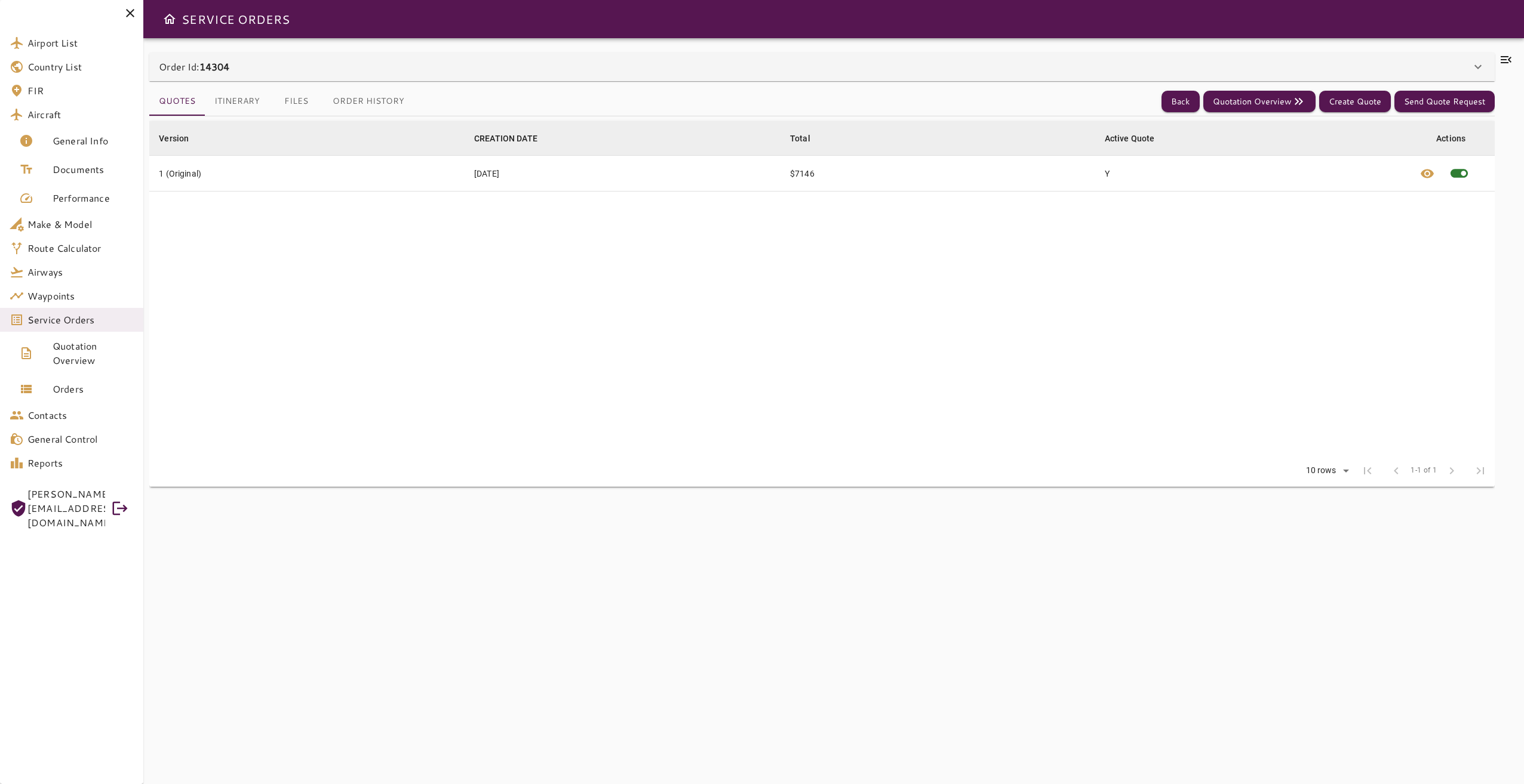
click at [1500, 60] on icon at bounding box center [1506, 59] width 14 height 14
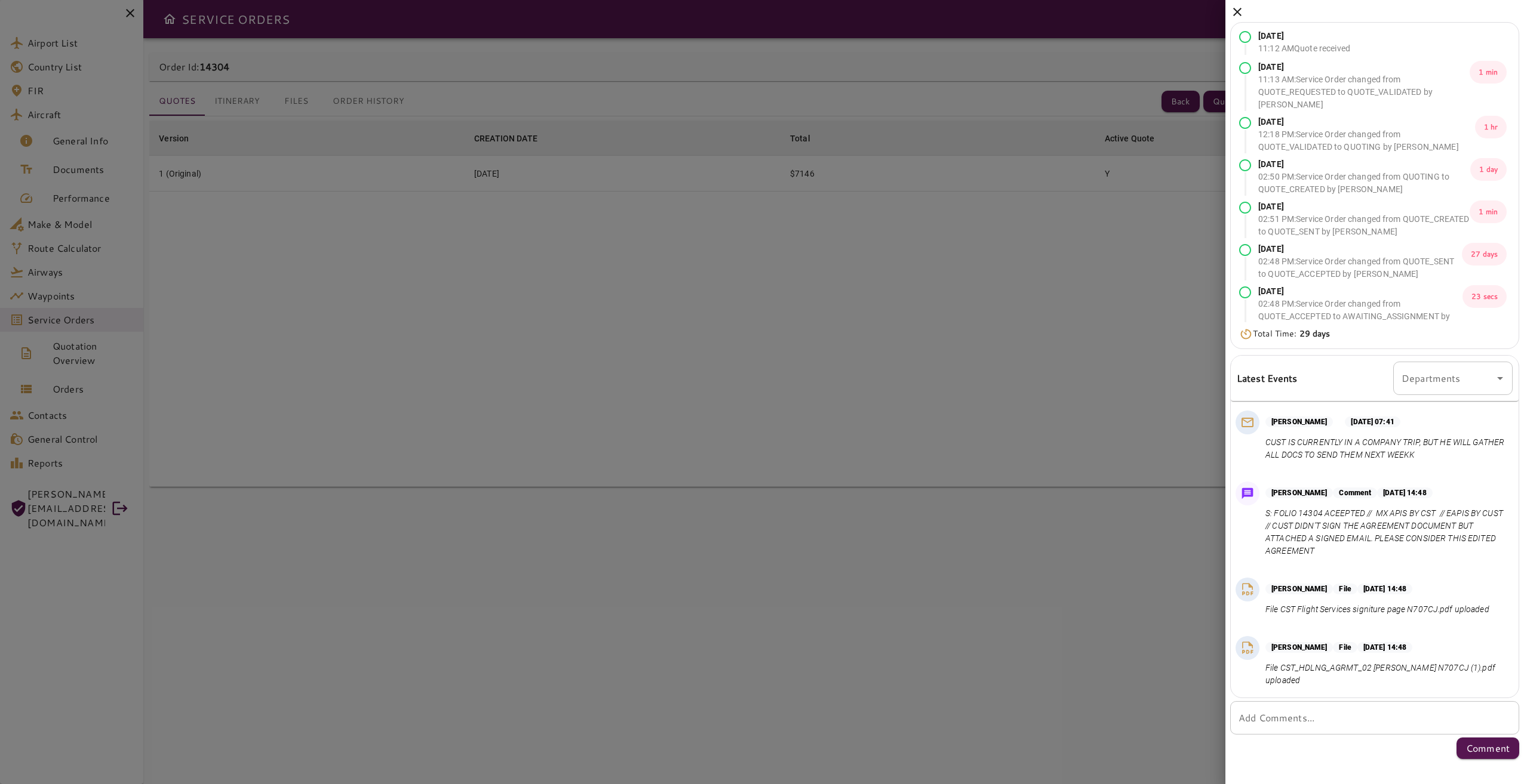
scroll to position [558, 0]
drag, startPoint x: 1378, startPoint y: 516, endPoint x: 1362, endPoint y: 555, distance: 42.2
click at [1362, 555] on p "S: FOLIO 14304 ACEEPTED // MX APIS BY CST // EAPIS BY CUST // CUST DIDN'T SIGN …" at bounding box center [1386, 532] width 242 height 50
copy p "MX APIS BY CST // EAPIS BY CUST // CUST DIDN'T SIGN THE AGREEMENT DOCUMENT BUT …"
click at [492, 276] on div at bounding box center [762, 392] width 1524 height 784
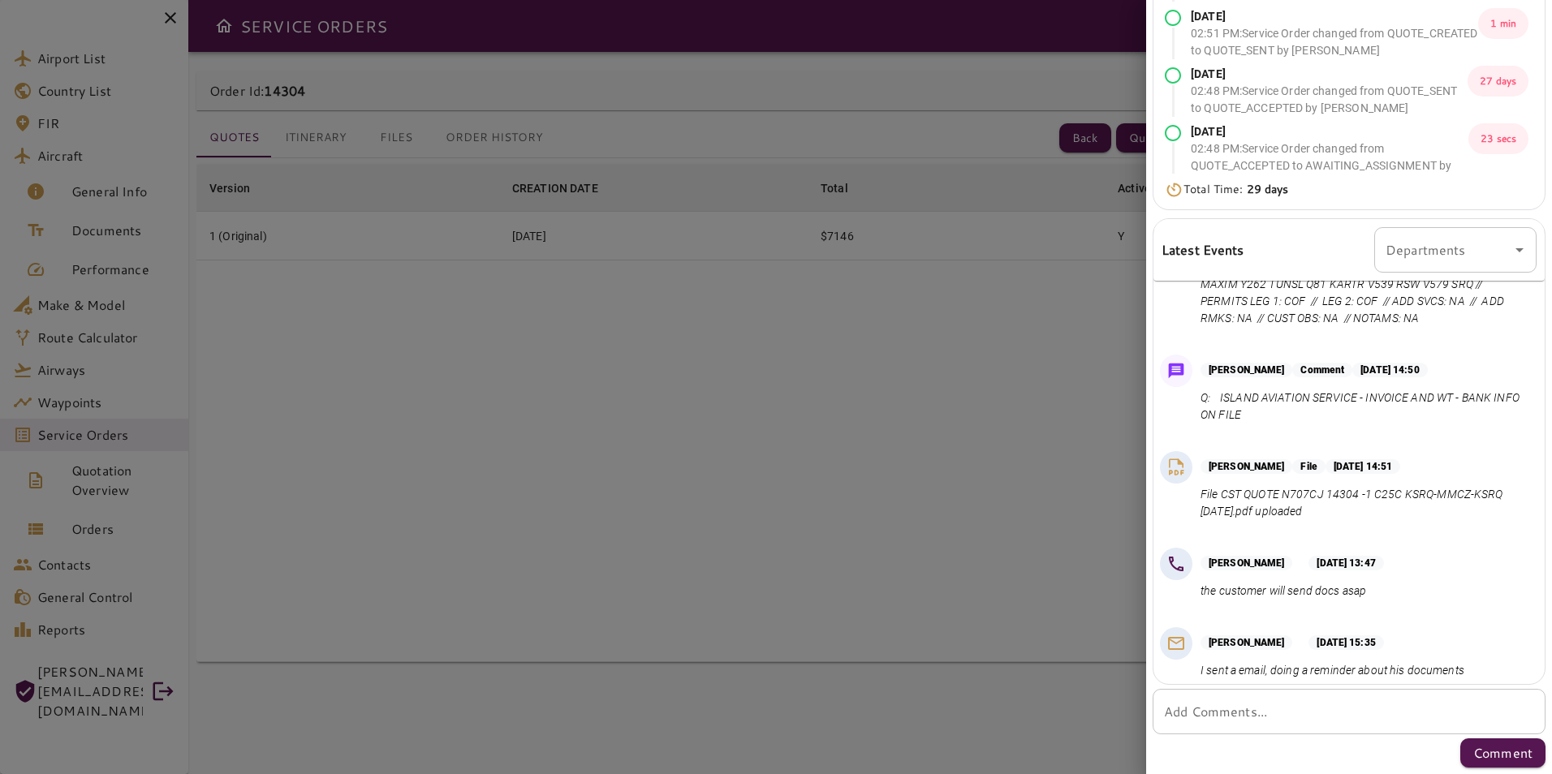
scroll to position [294, 0]
click at [644, 436] on div at bounding box center [776, 387] width 1552 height 774
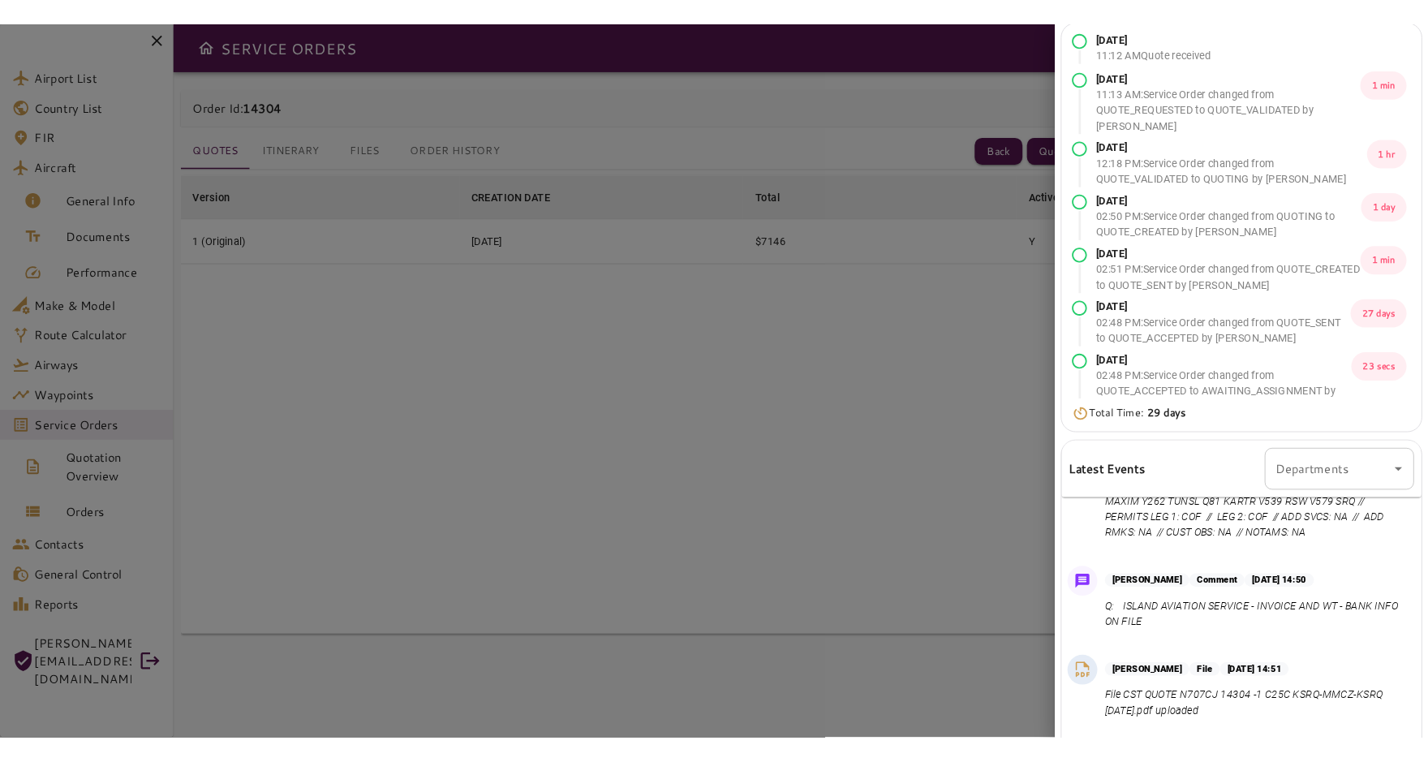
scroll to position [0, 0]
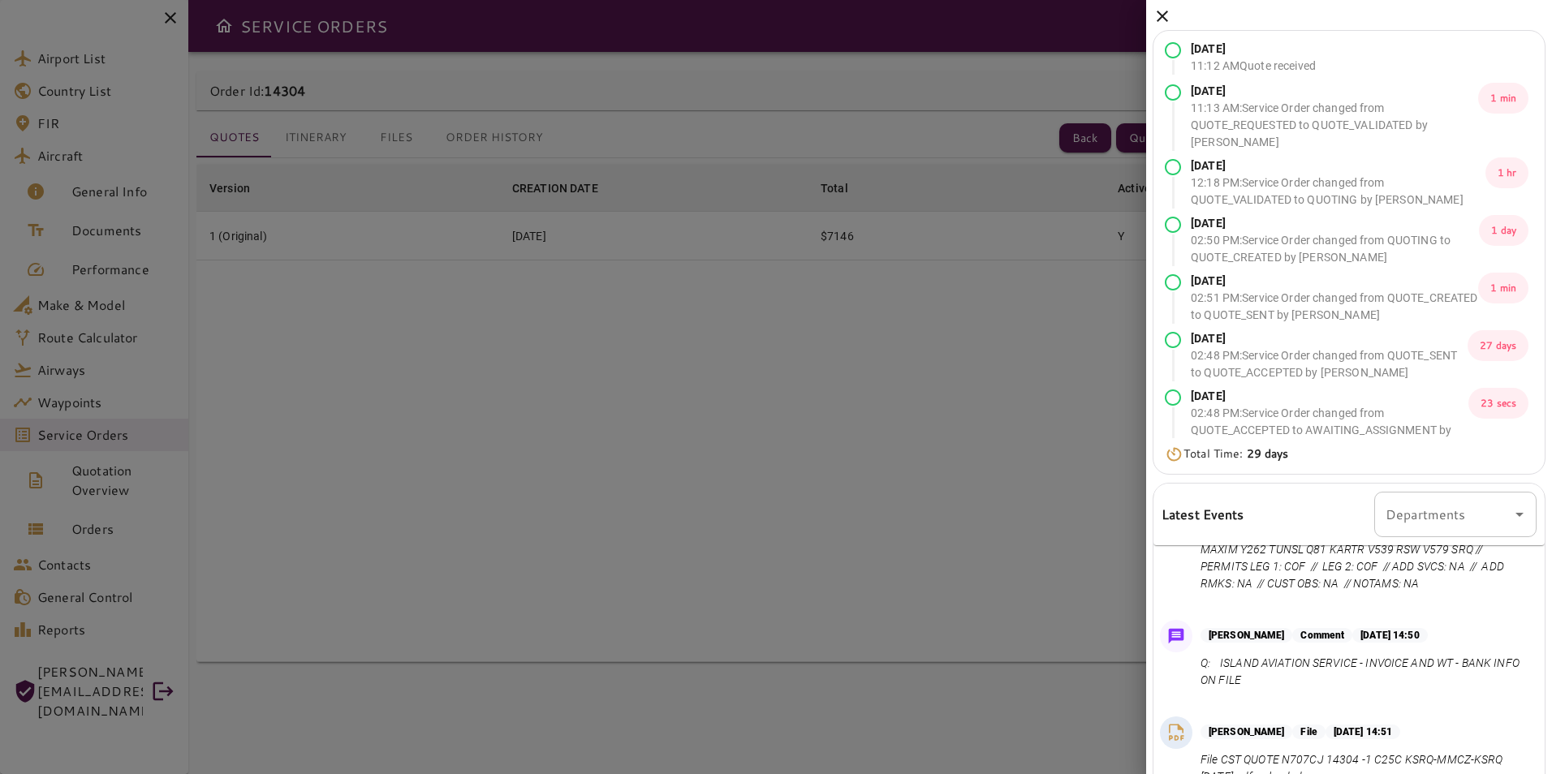
click at [1164, 11] on icon at bounding box center [1161, 15] width 19 height 19
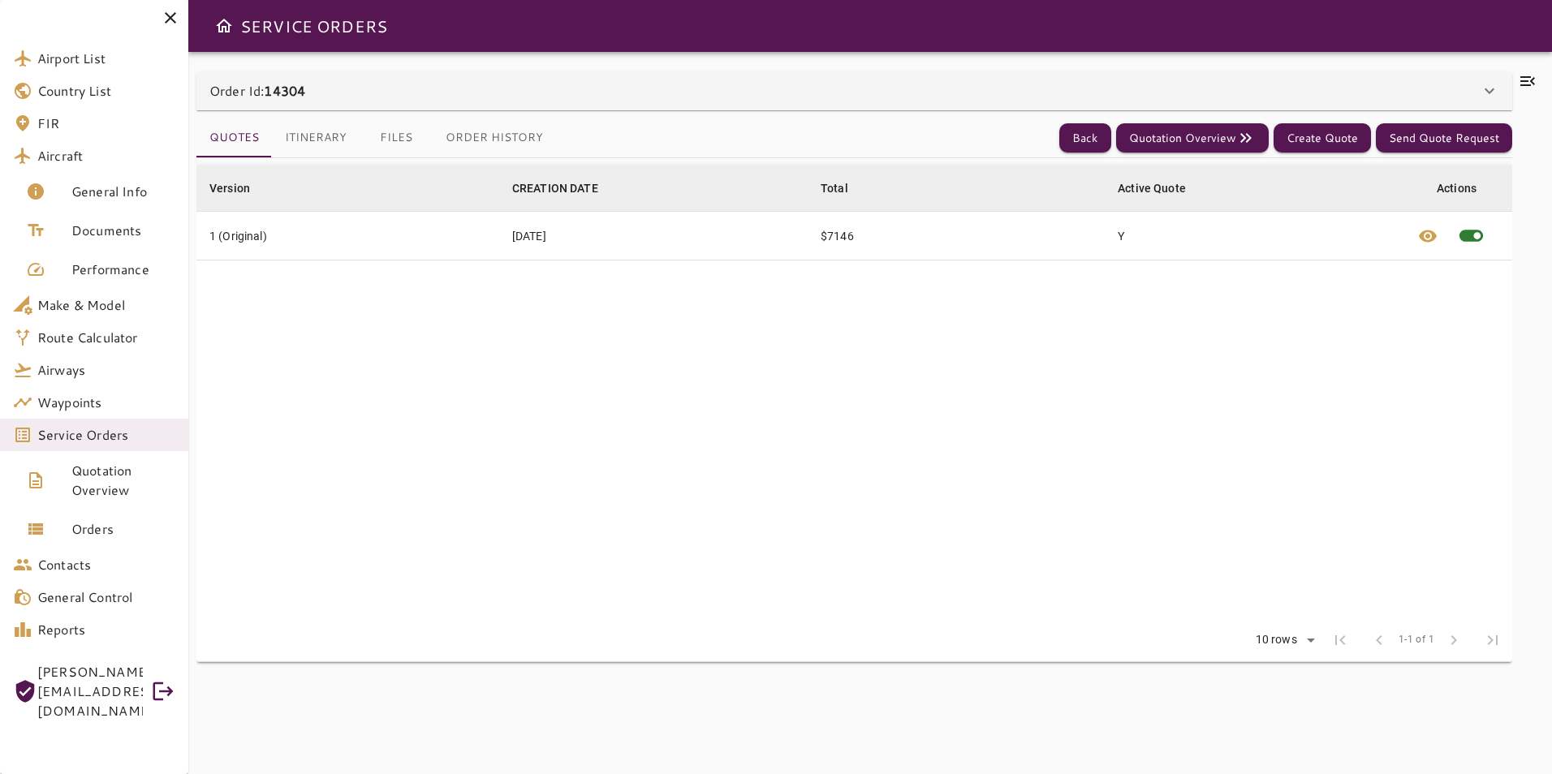
click at [385, 139] on button "Files" at bounding box center [395, 137] width 73 height 39
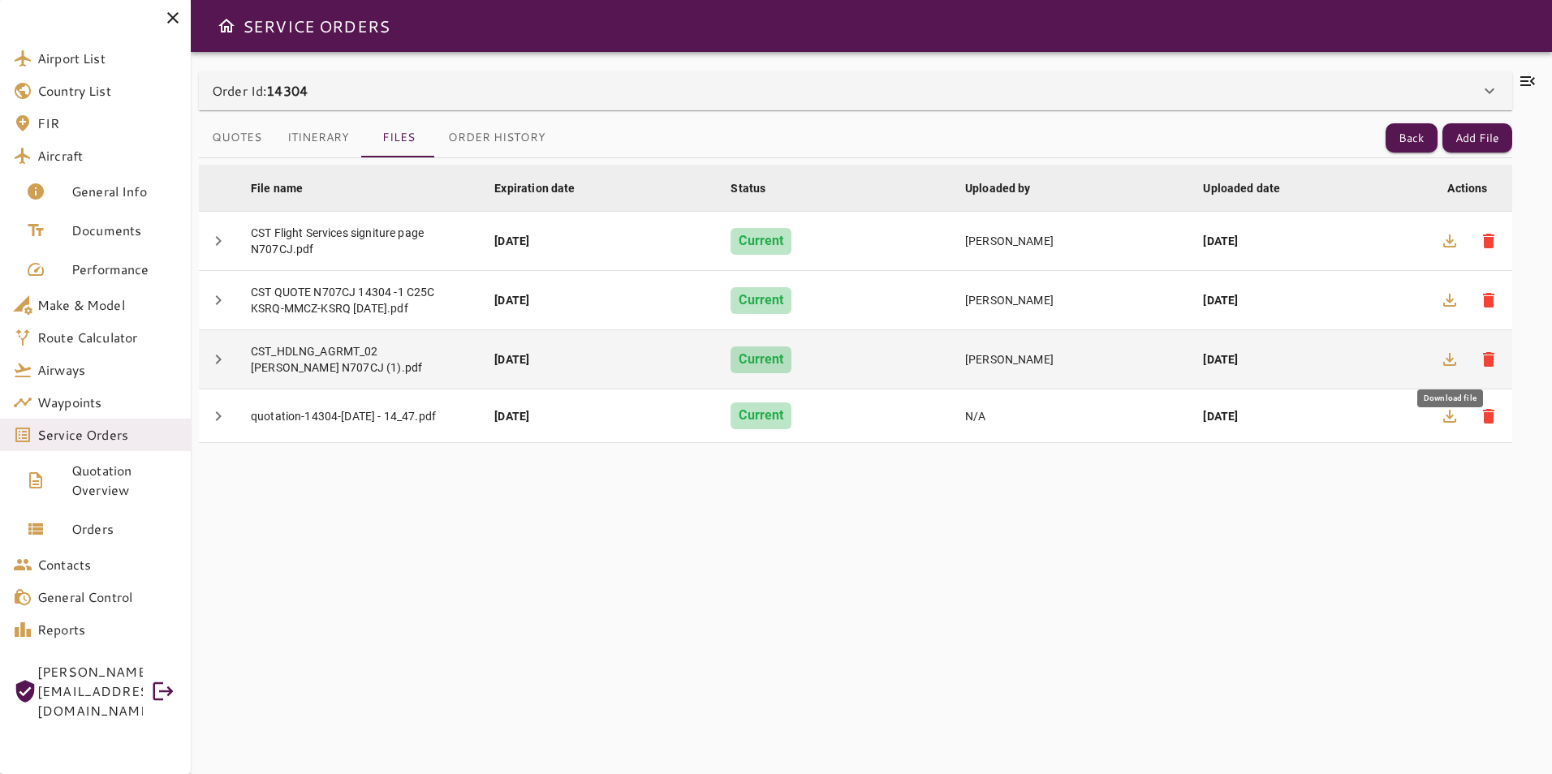
click at [1441, 365] on icon "button" at bounding box center [1449, 359] width 19 height 19
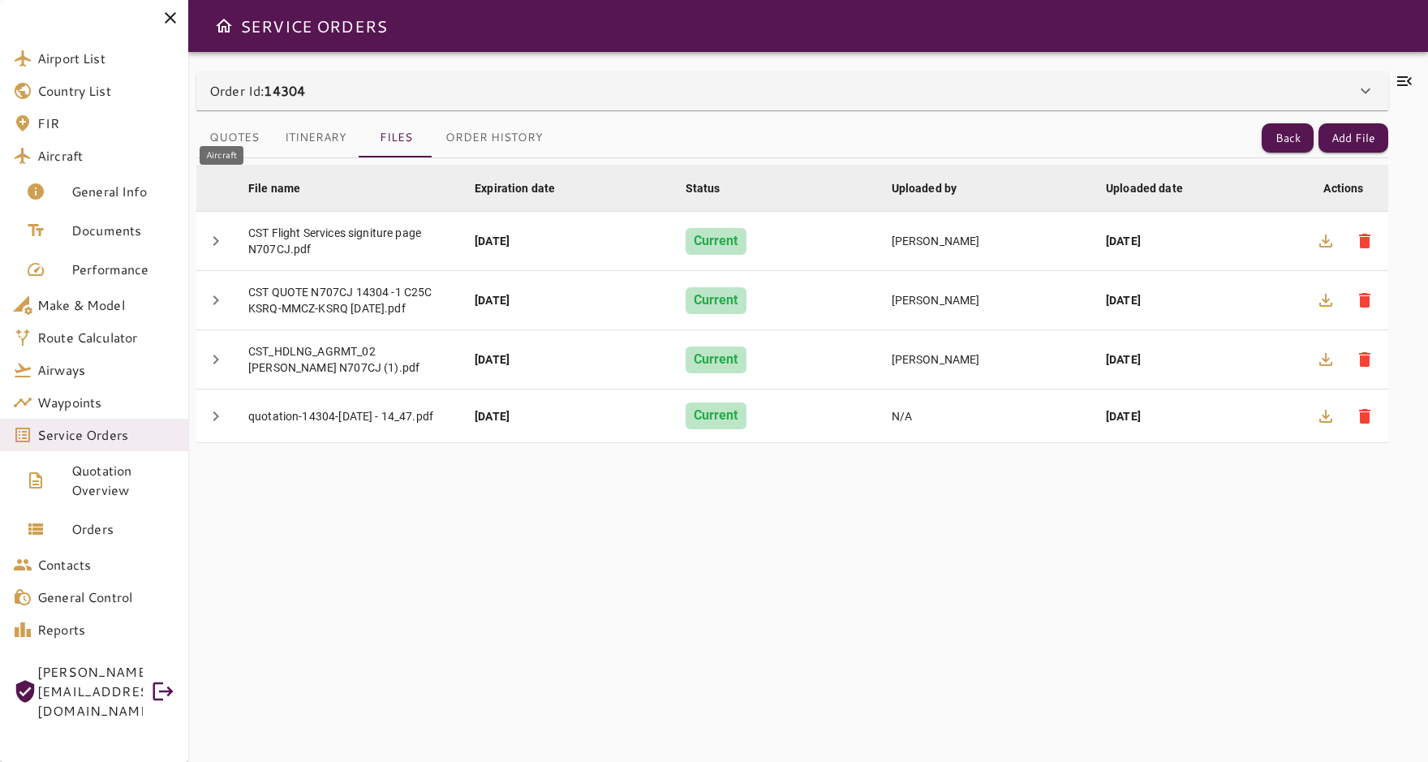
click at [101, 168] on link "Aircraft" at bounding box center [94, 156] width 188 height 32
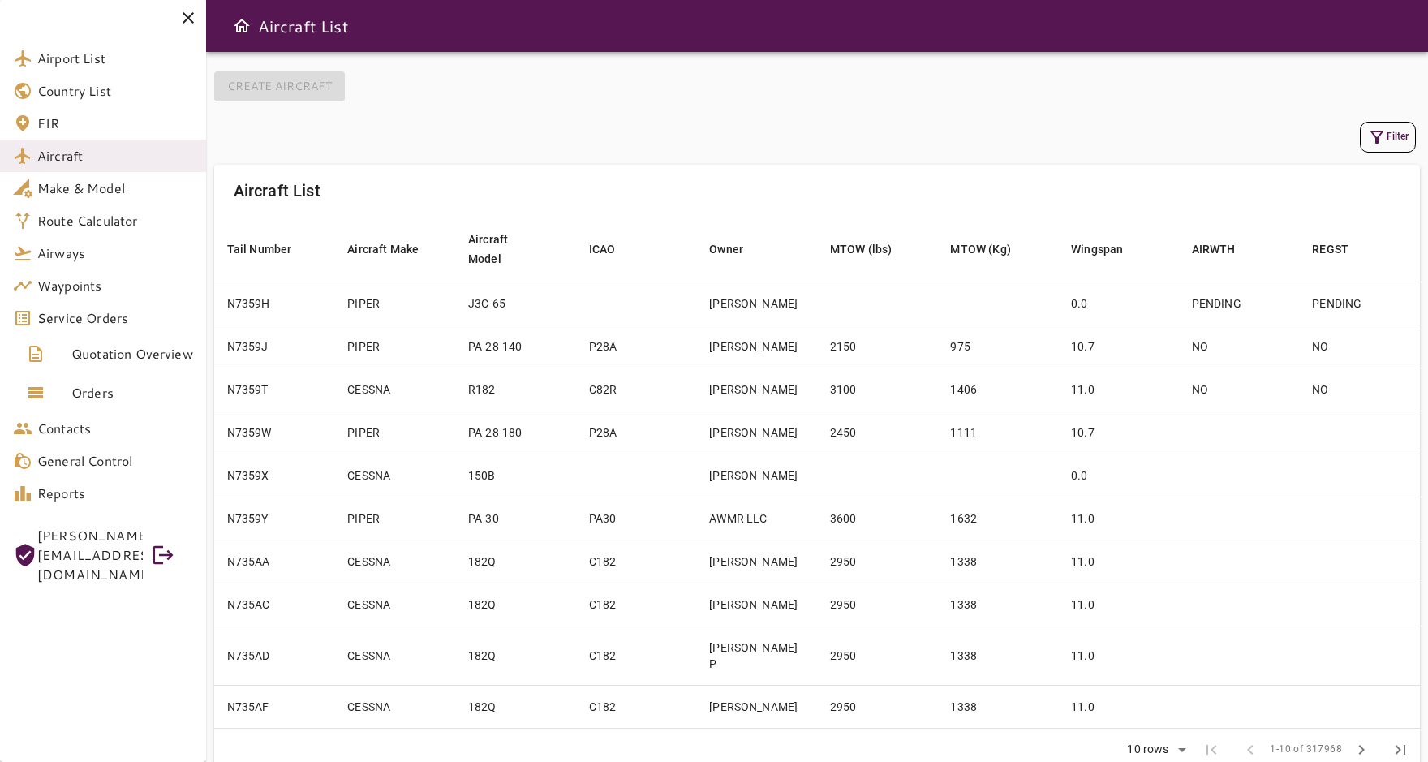
click at [1373, 144] on icon "button" at bounding box center [1376, 136] width 19 height 19
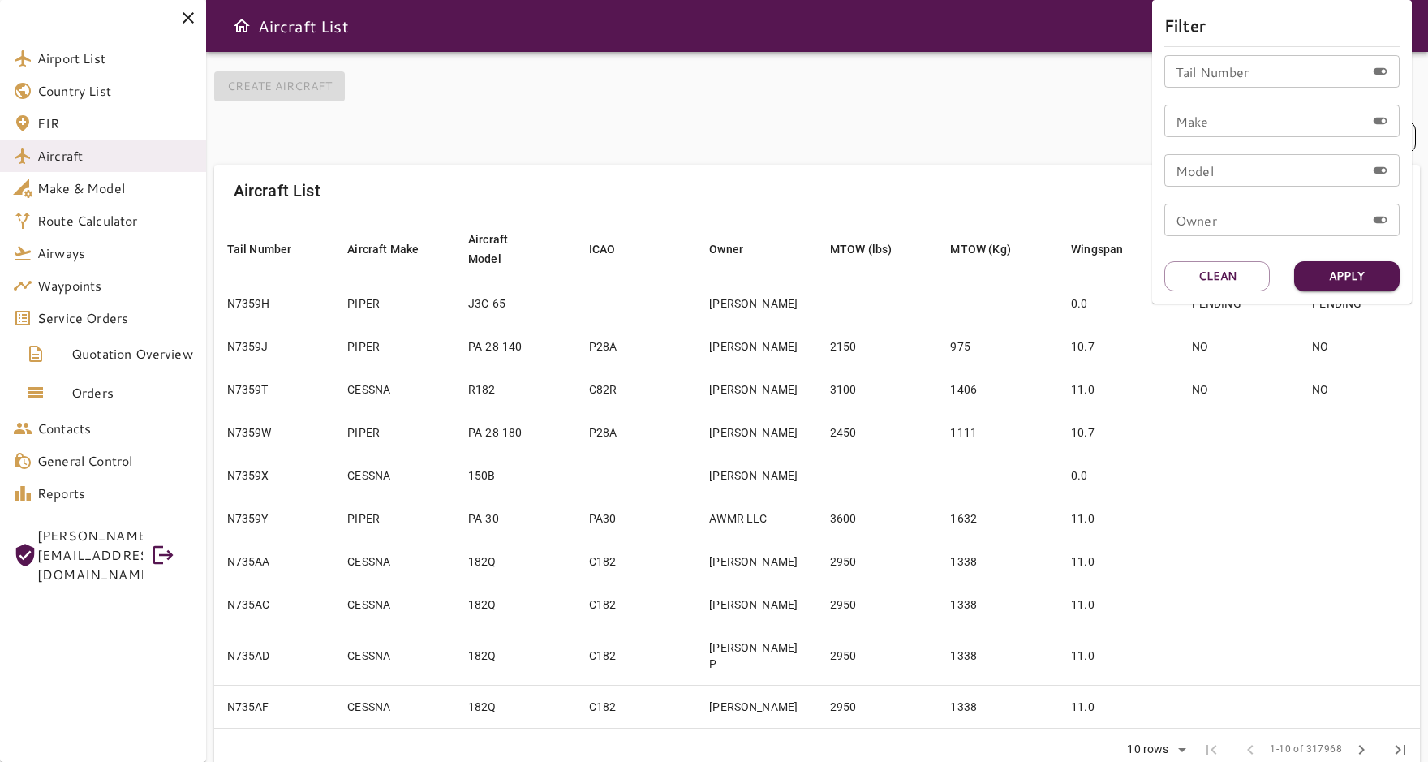
click at [1225, 78] on input "Tail Number" at bounding box center [1264, 71] width 201 height 32
type input "******"
click at [1335, 278] on button "Apply" at bounding box center [1346, 276] width 105 height 30
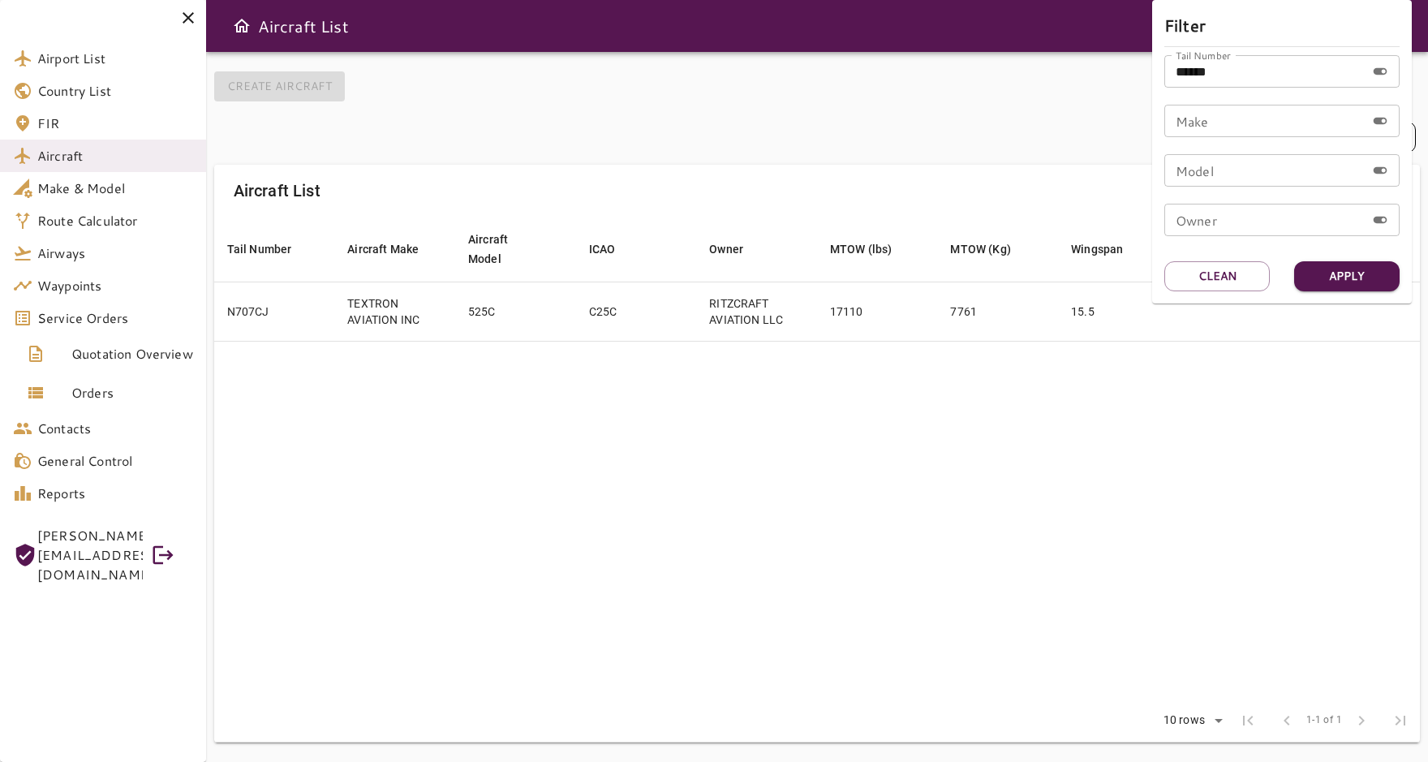
click at [919, 408] on div at bounding box center [714, 381] width 1428 height 762
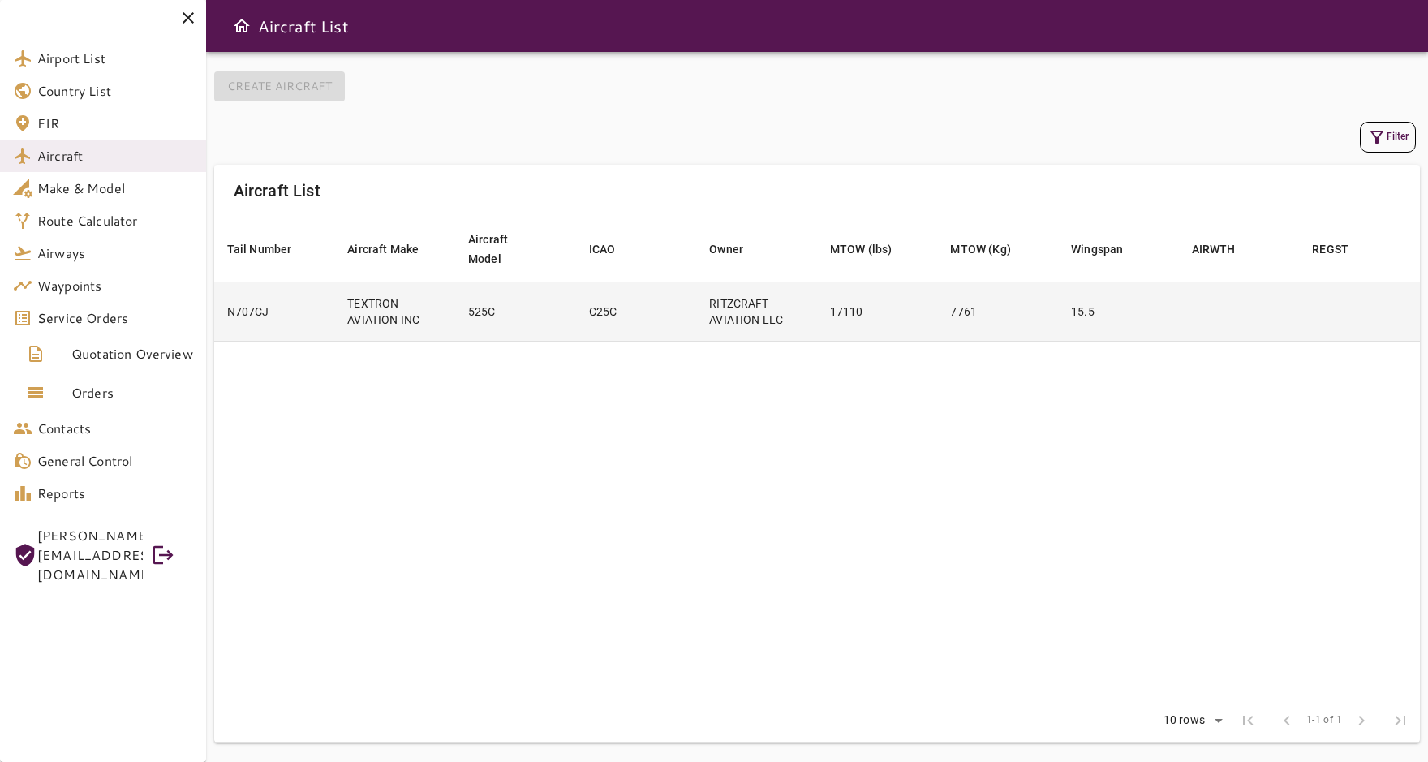
click at [694, 317] on td "C25C" at bounding box center [636, 311] width 121 height 59
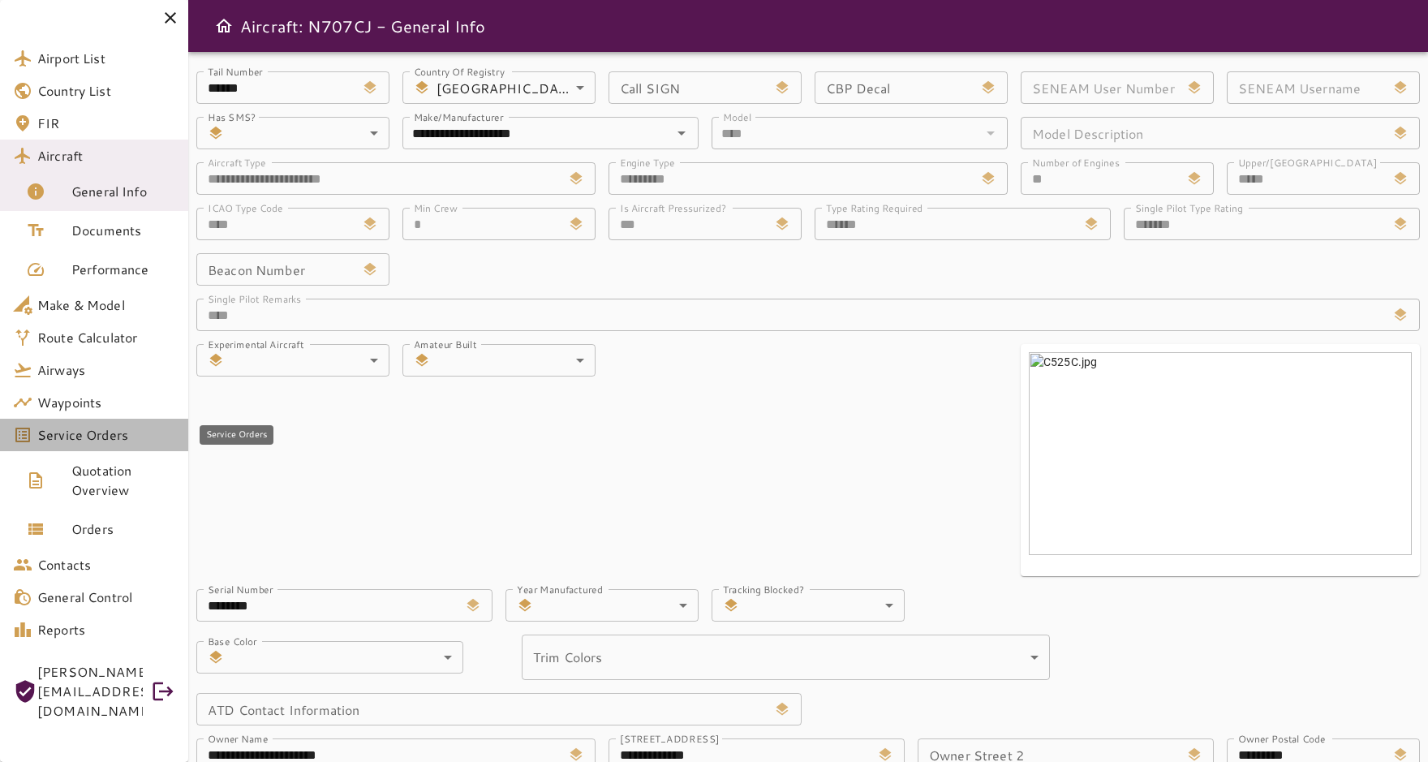
click at [105, 445] on link "Service Orders" at bounding box center [94, 435] width 188 height 32
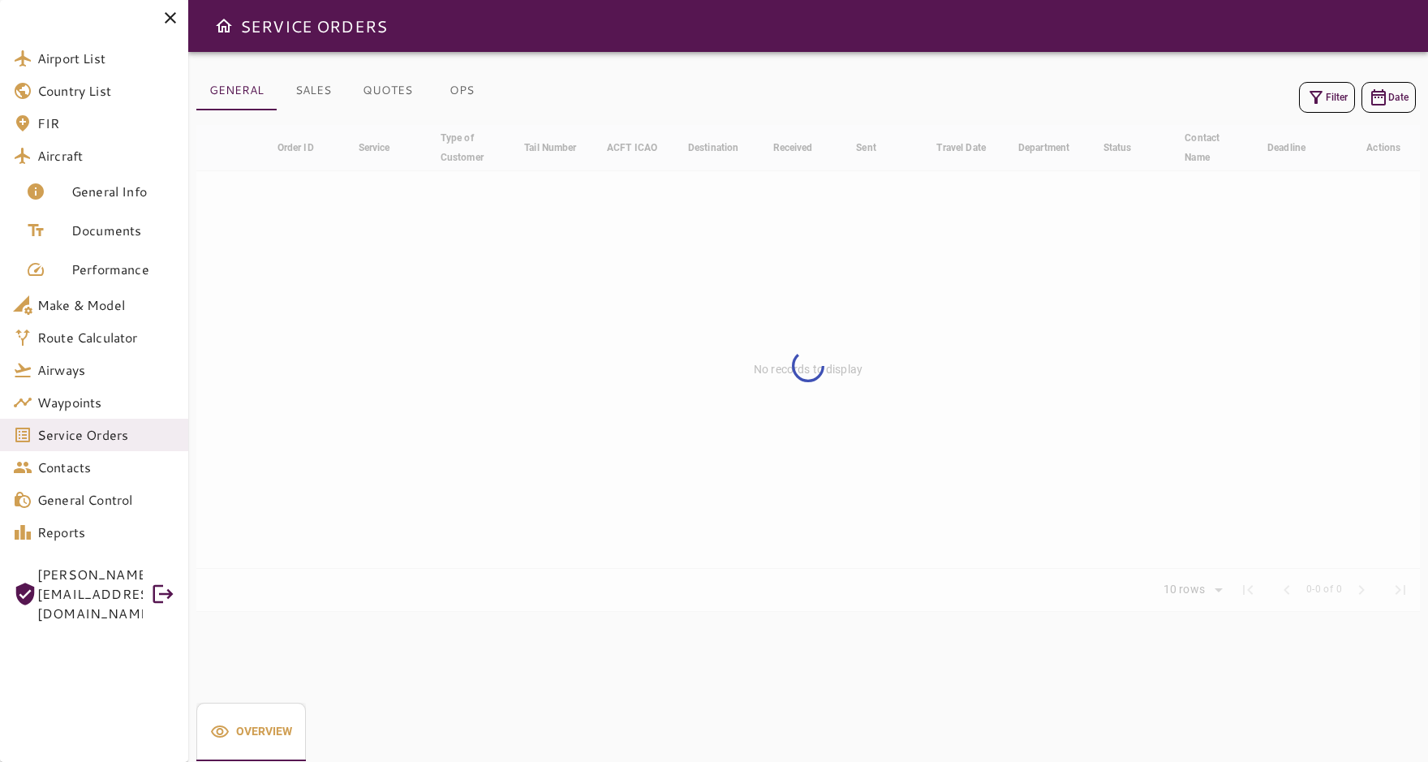
click at [1333, 102] on button "Filter" at bounding box center [1327, 97] width 56 height 31
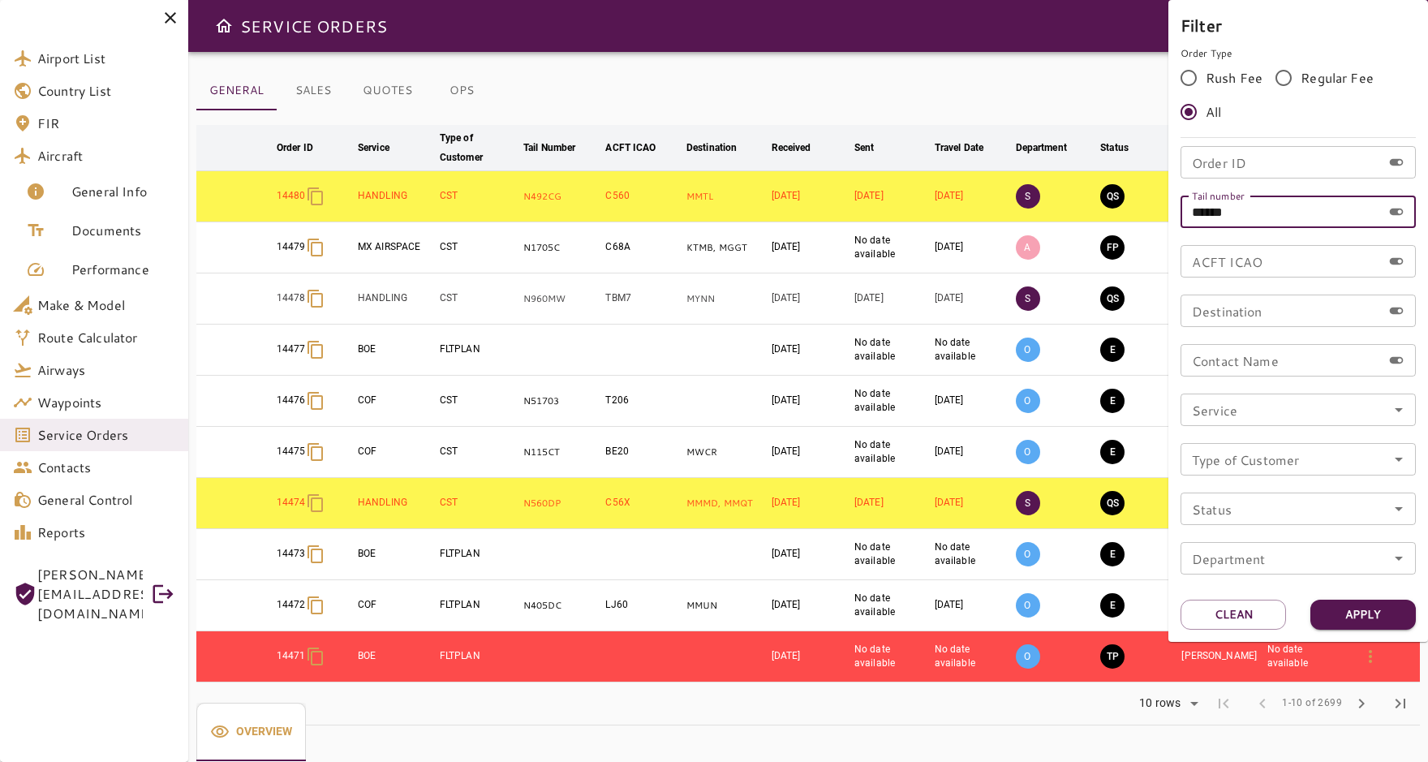
drag, startPoint x: 1255, startPoint y: 213, endPoint x: 1148, endPoint y: 206, distance: 107.4
click at [1148, 206] on div "Filter Order Type Rush Fee Regular Fee All Order ID Order ID Tail number ******…" at bounding box center [714, 381] width 1428 height 762
click at [1285, 171] on input "Order ID" at bounding box center [1281, 162] width 201 height 32
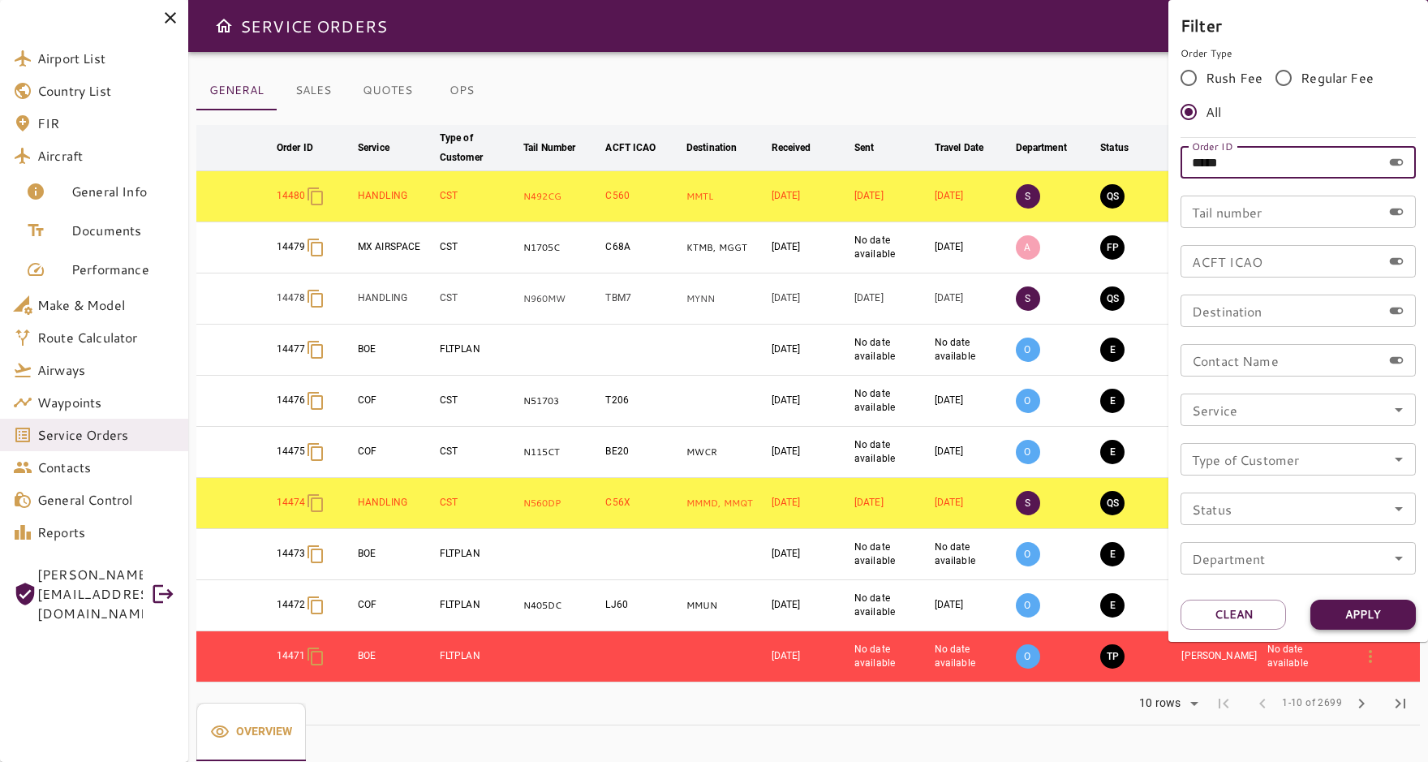
type input "*****"
click at [1341, 618] on button "Apply" at bounding box center [1363, 615] width 105 height 30
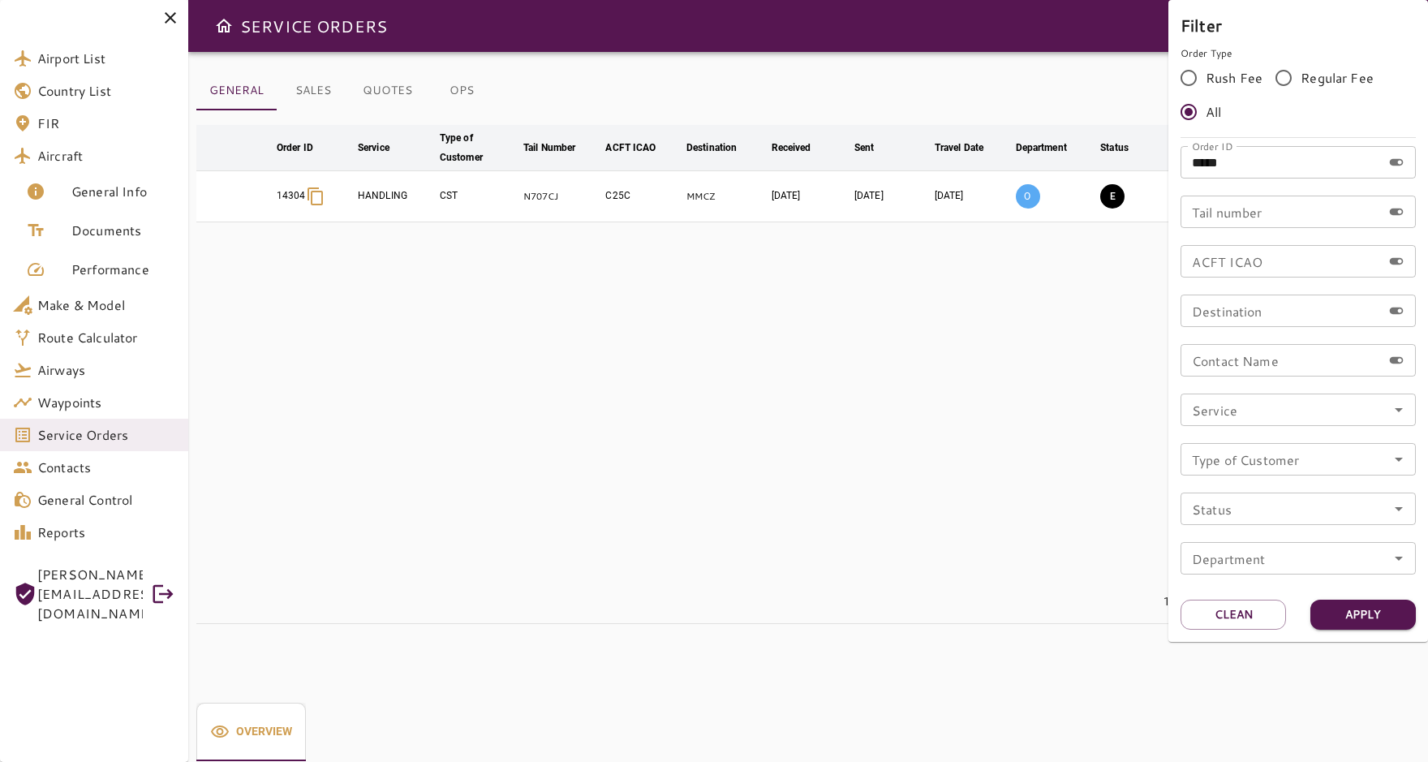
click at [942, 277] on div at bounding box center [714, 381] width 1428 height 762
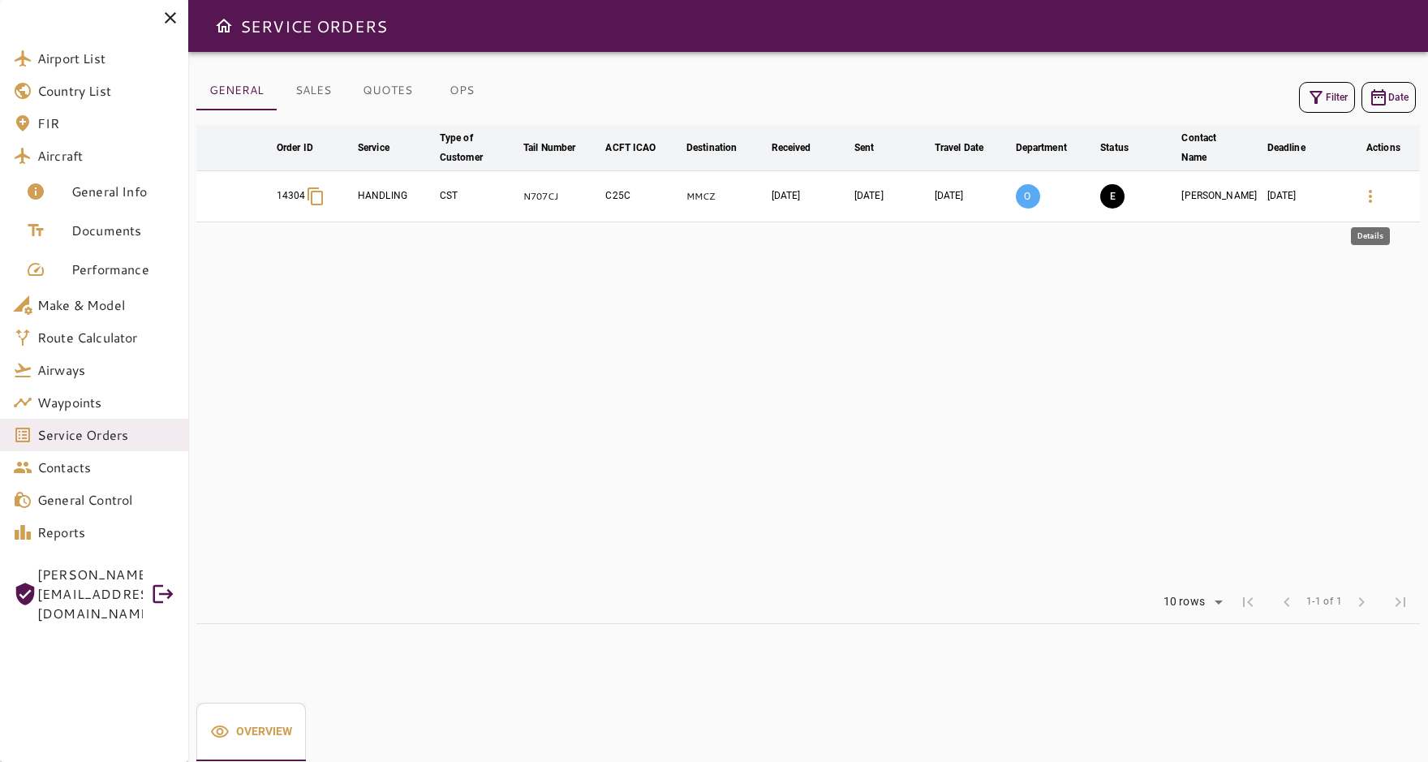
click at [1361, 199] on icon "button" at bounding box center [1370, 196] width 19 height 19
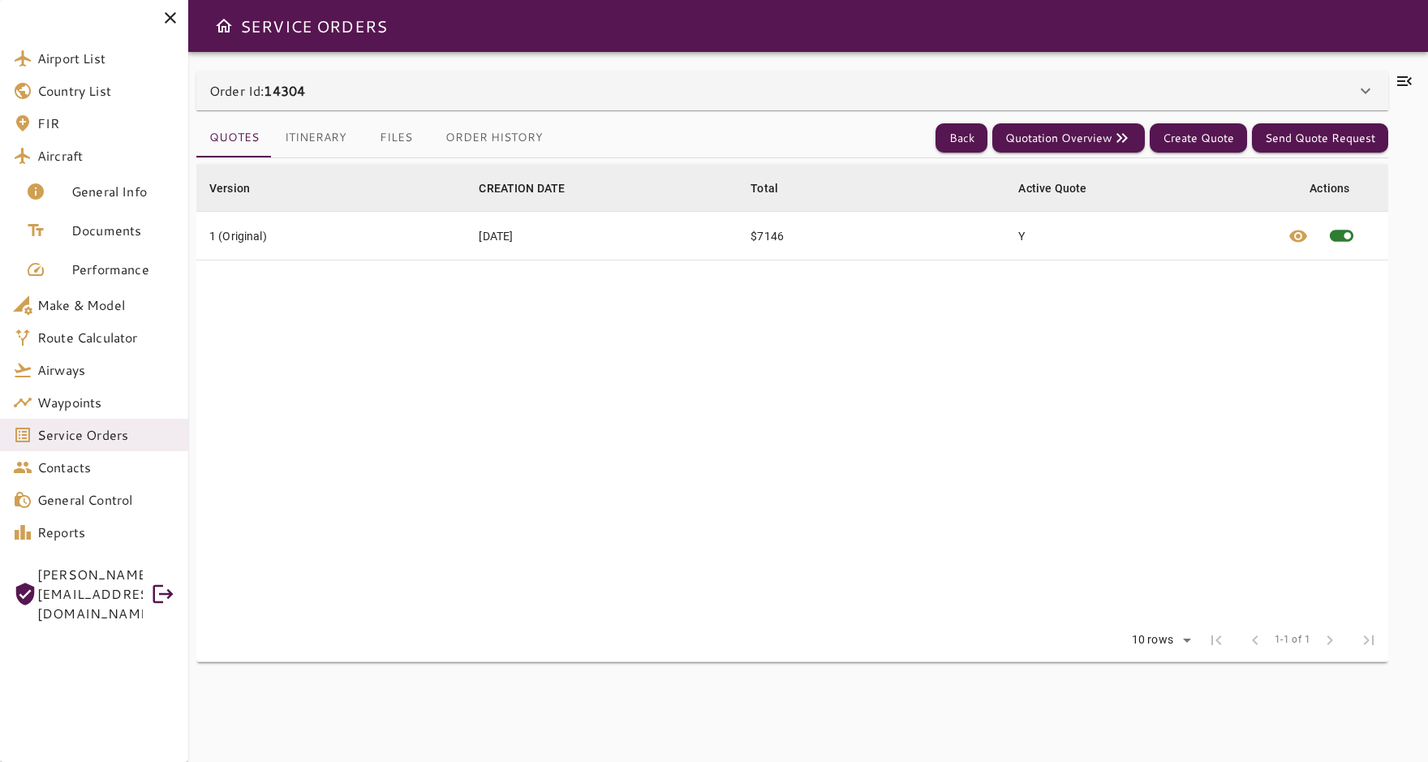
click at [1399, 76] on icon at bounding box center [1404, 81] width 15 height 10
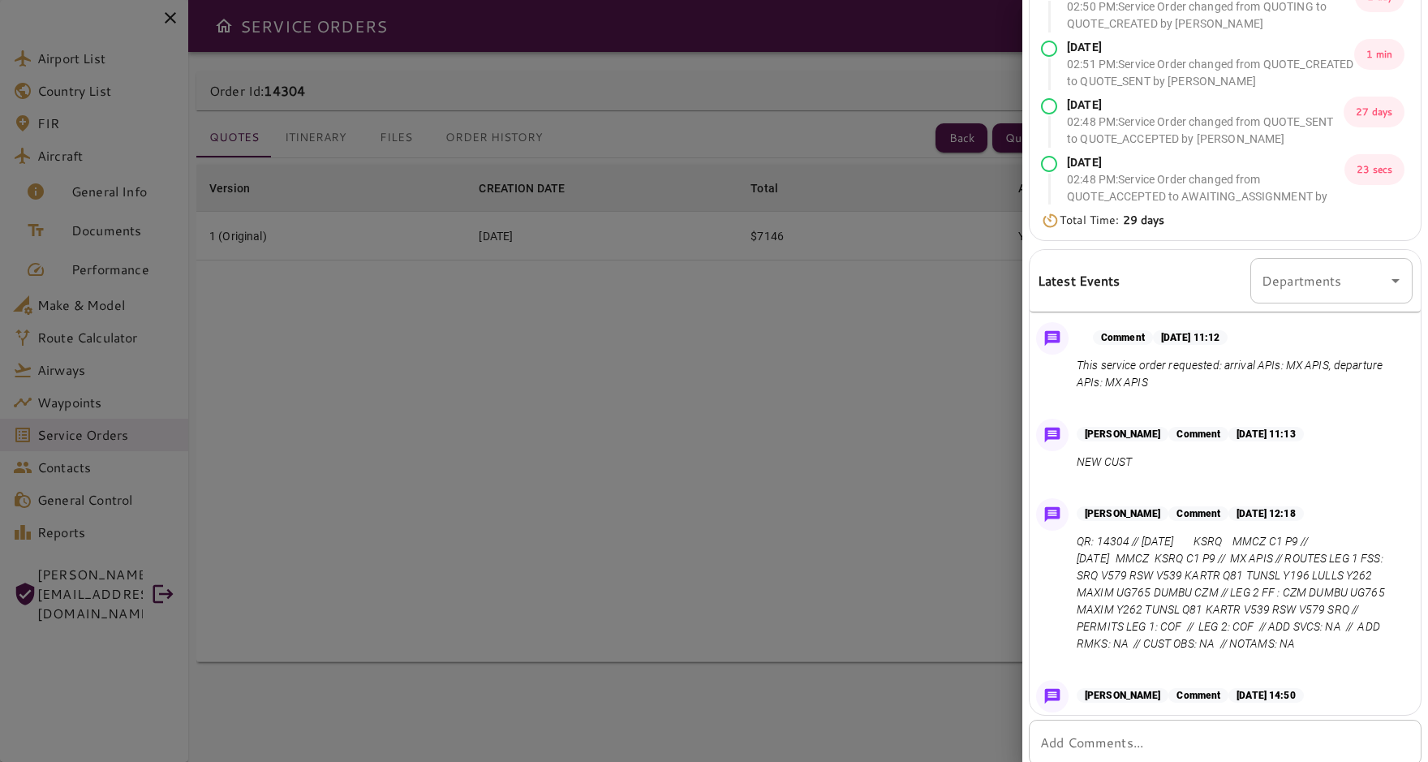
scroll to position [232, 0]
